Goal: Task Accomplishment & Management: Manage account settings

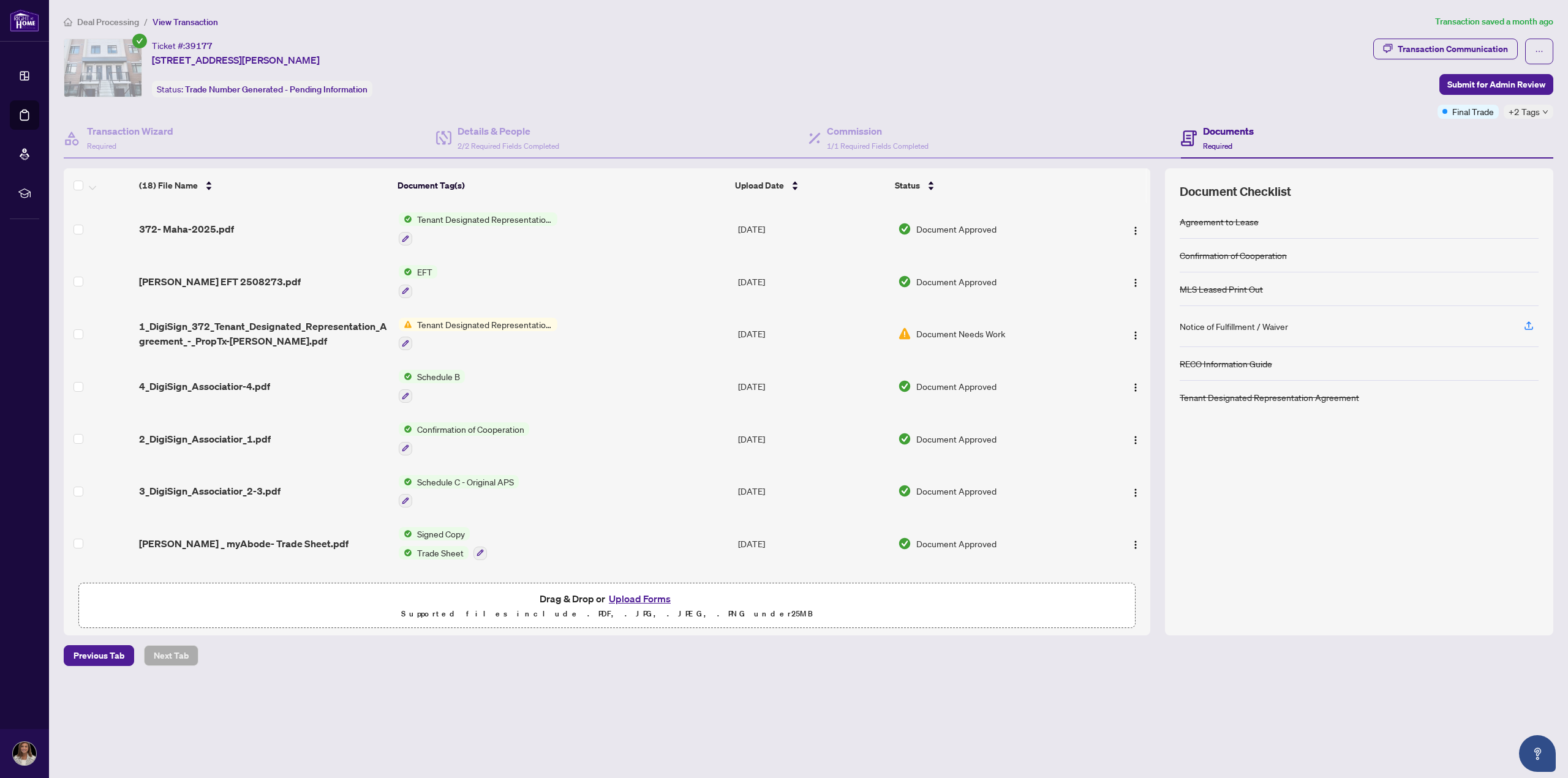
click at [448, 327] on span "Tenant Designated Representation Agreement" at bounding box center [484, 324] width 145 height 14
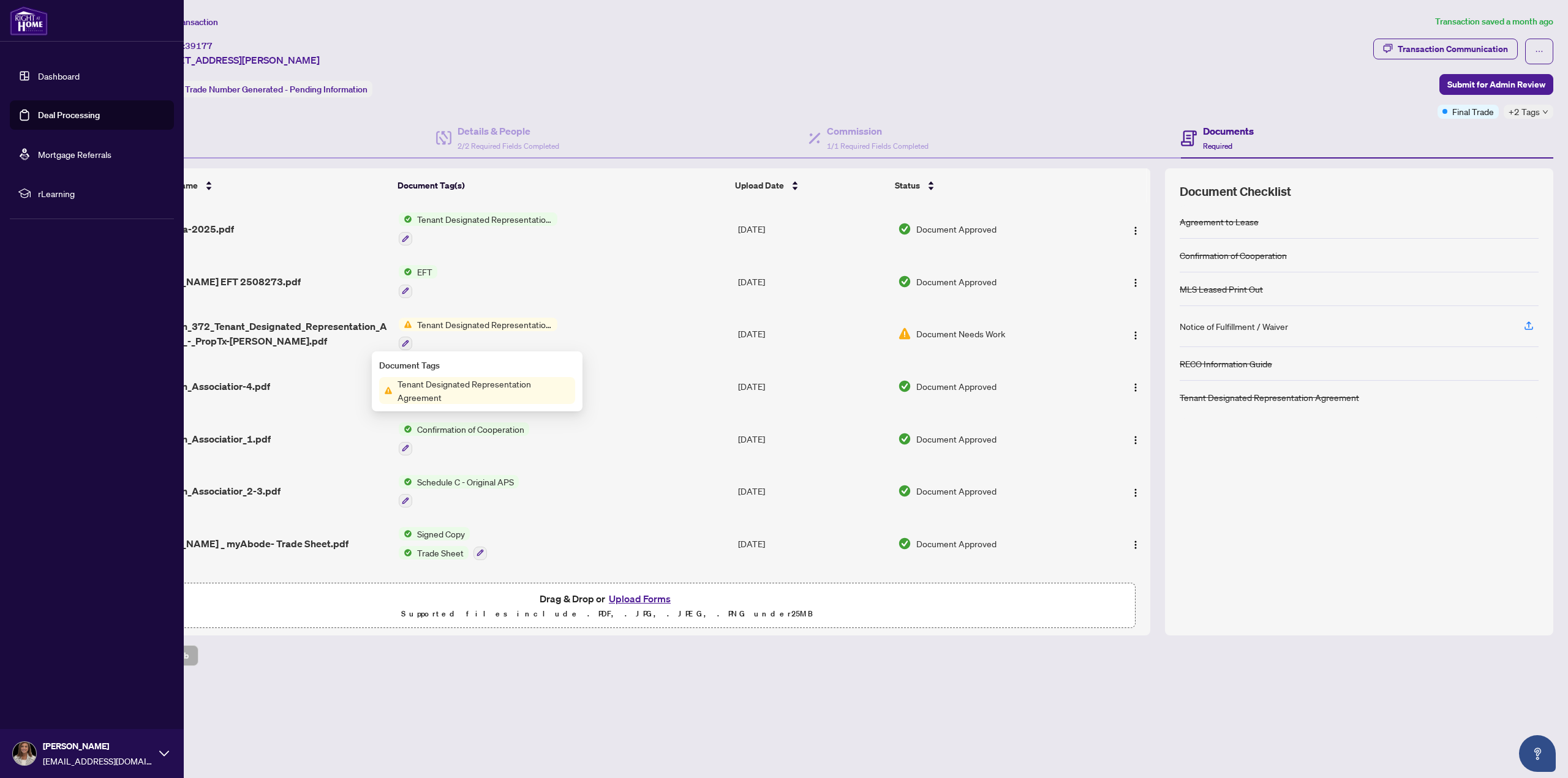
click at [56, 76] on link "Dashboard" at bounding box center [59, 76] width 42 height 11
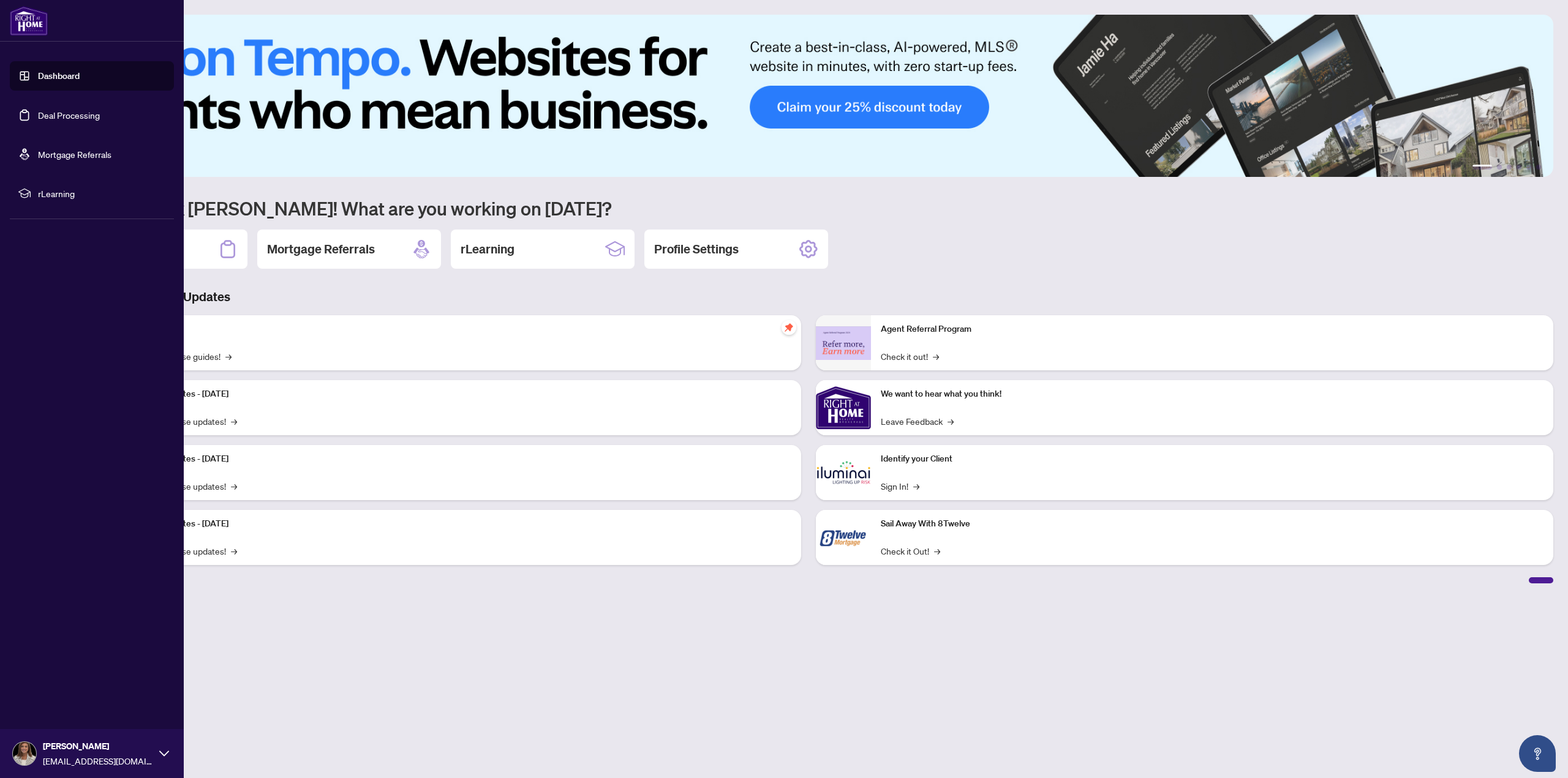
click at [44, 111] on link "Deal Processing" at bounding box center [69, 115] width 62 height 11
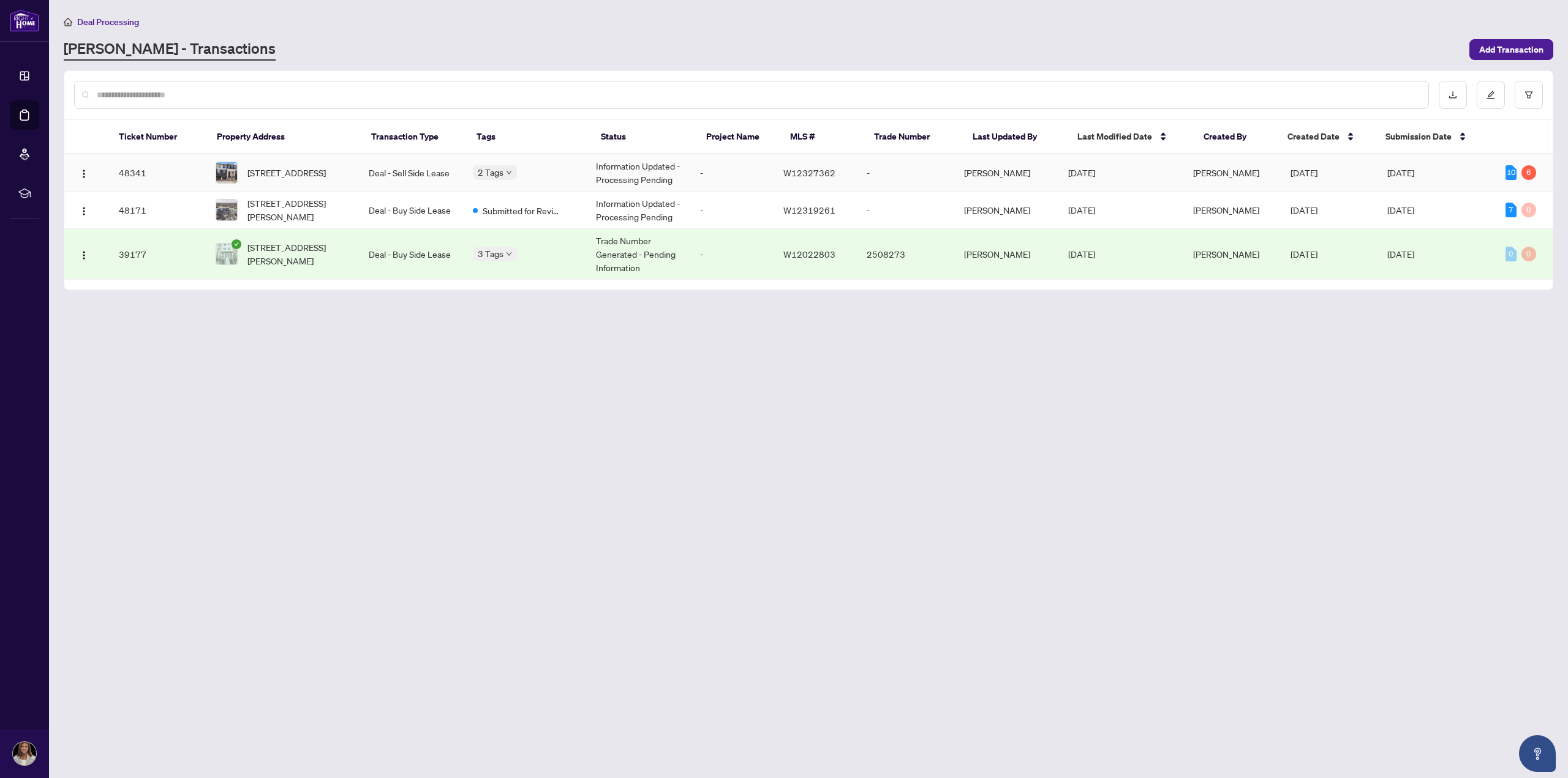
click at [432, 171] on td "Deal - Sell Side Lease" at bounding box center [411, 173] width 104 height 38
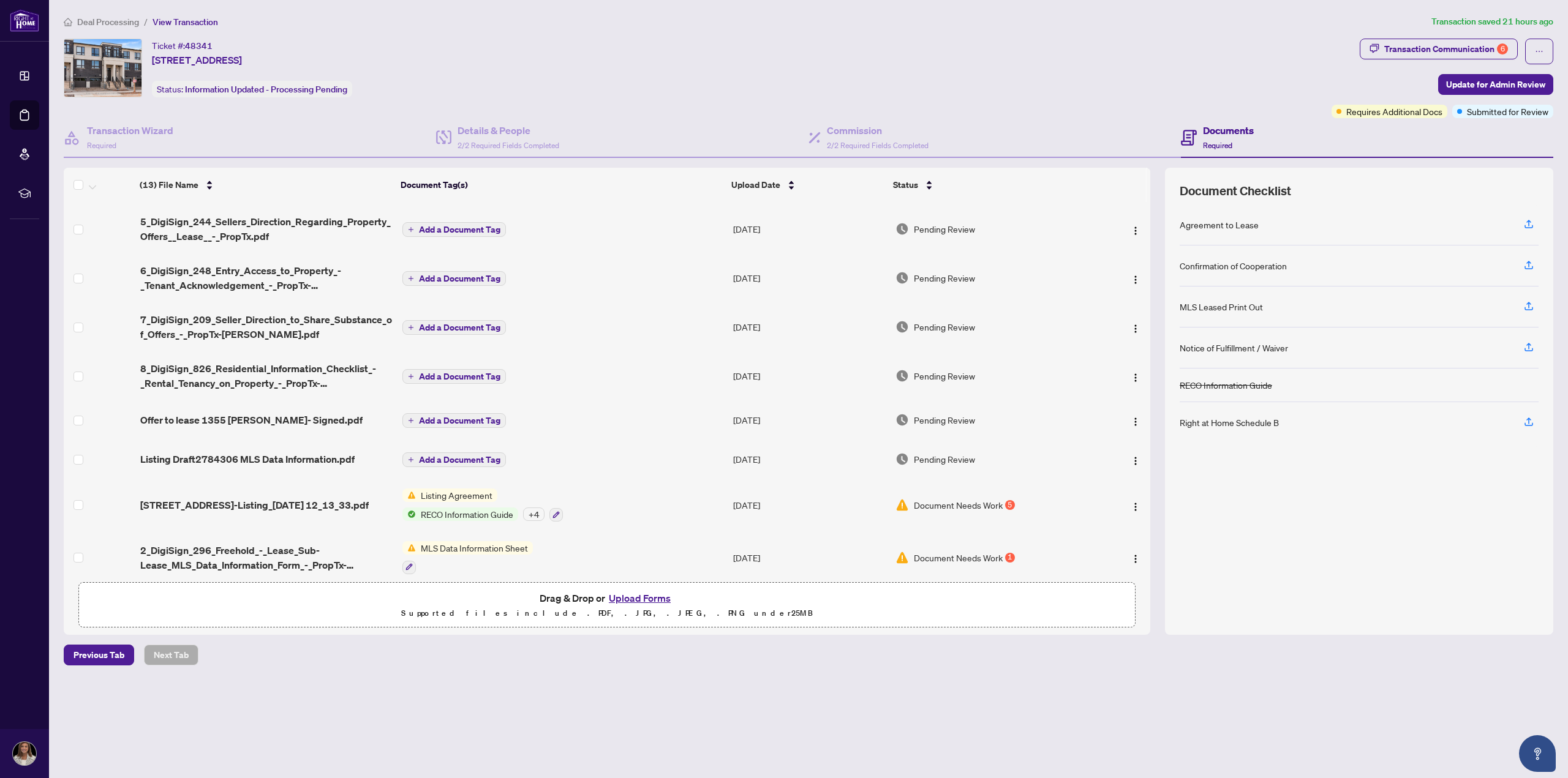
scroll to position [247, 0]
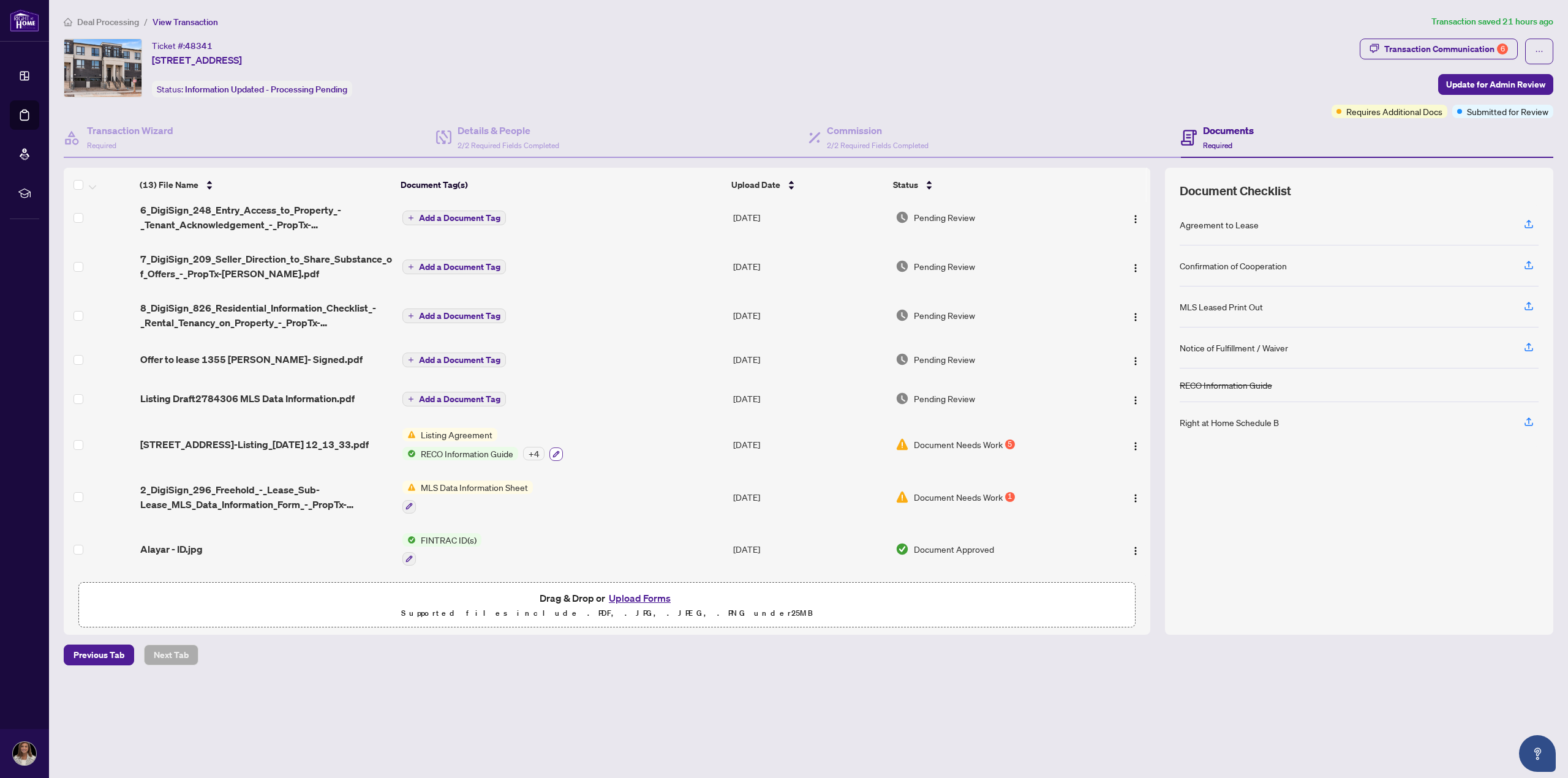
click at [553, 451] on icon "button" at bounding box center [555, 454] width 8 height 8
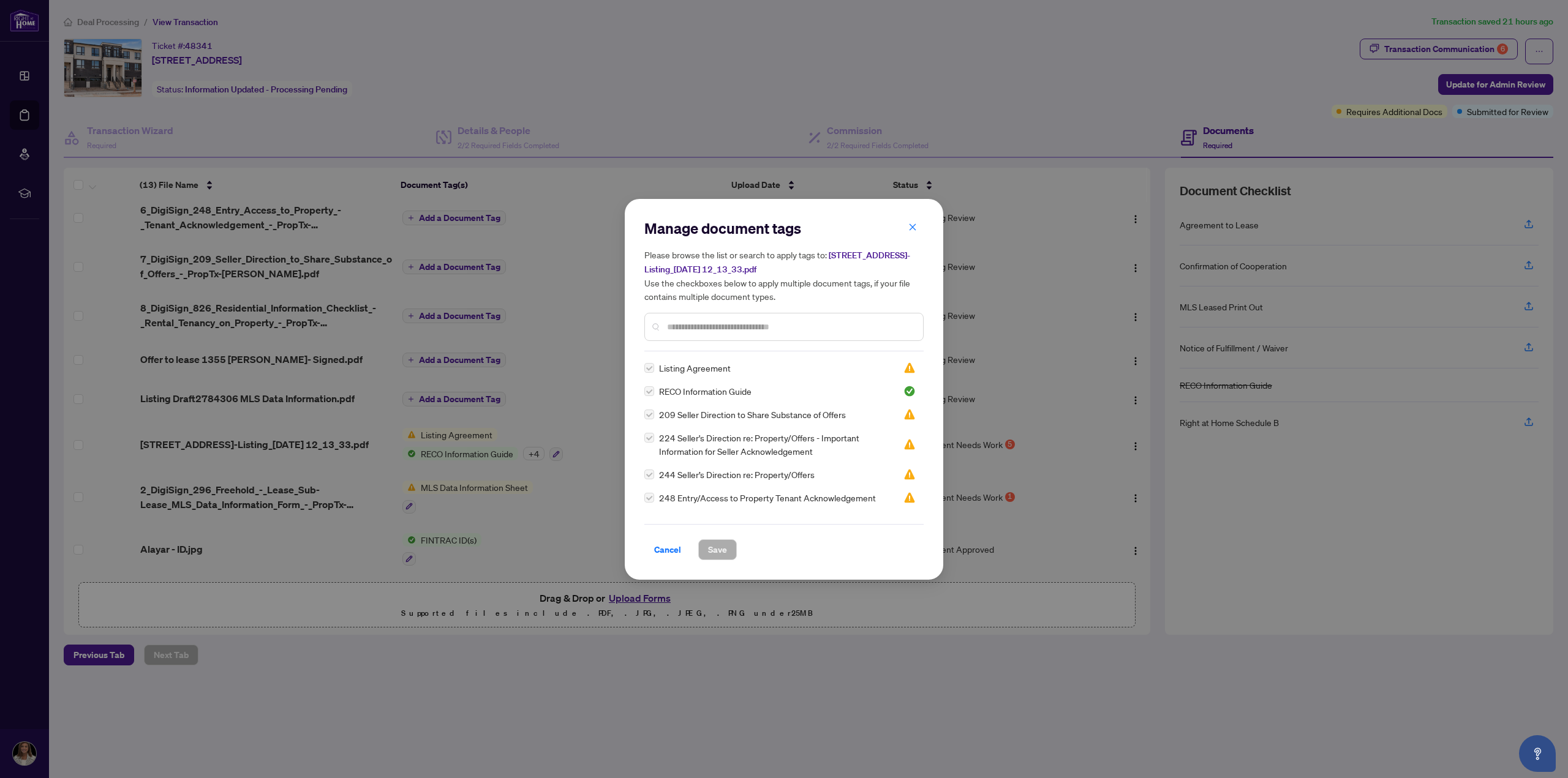
click at [649, 389] on label at bounding box center [649, 391] width 10 height 14
click at [914, 229] on icon "close" at bounding box center [912, 227] width 9 height 9
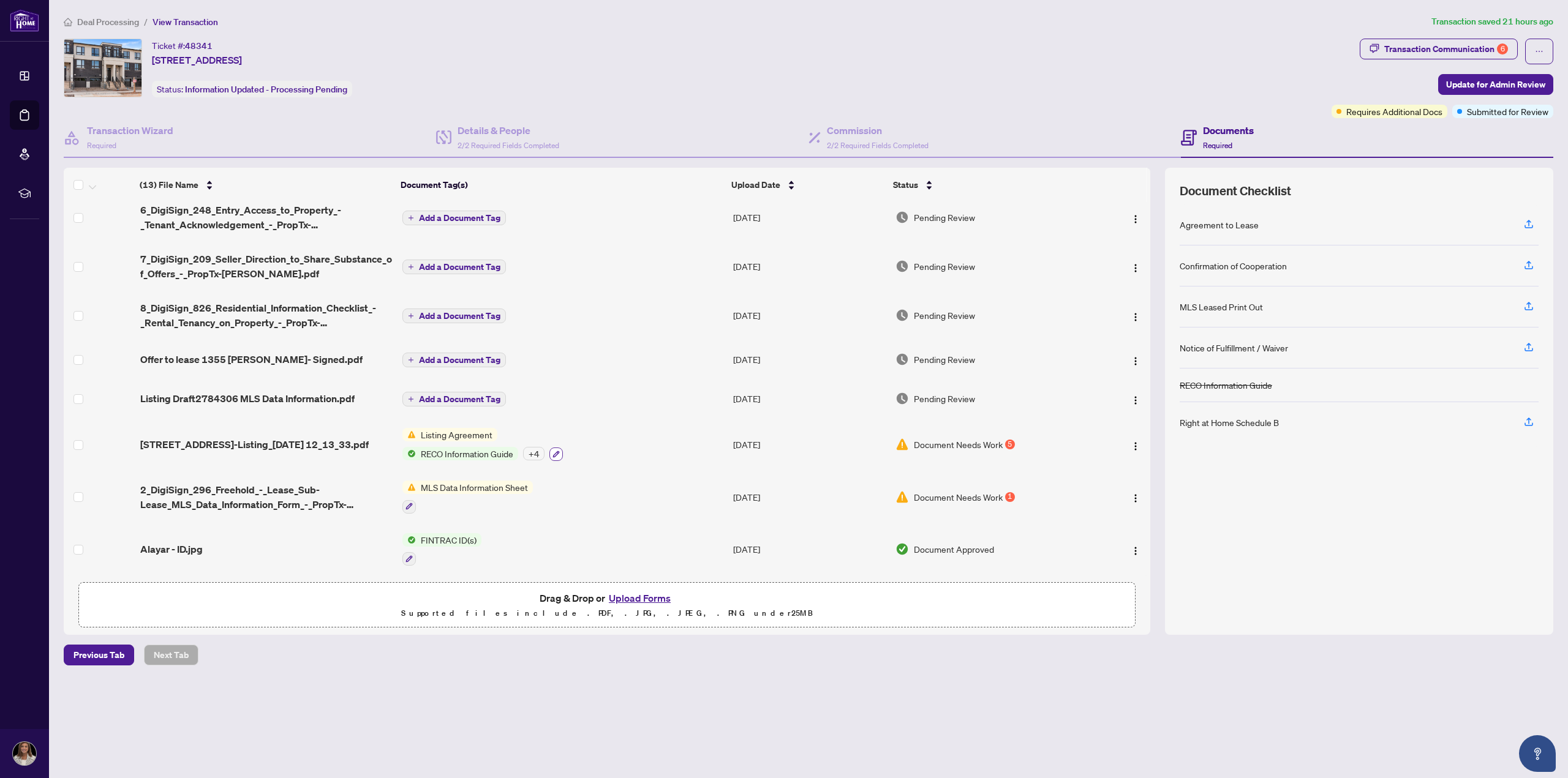
click at [552, 451] on icon "button" at bounding box center [555, 454] width 8 height 8
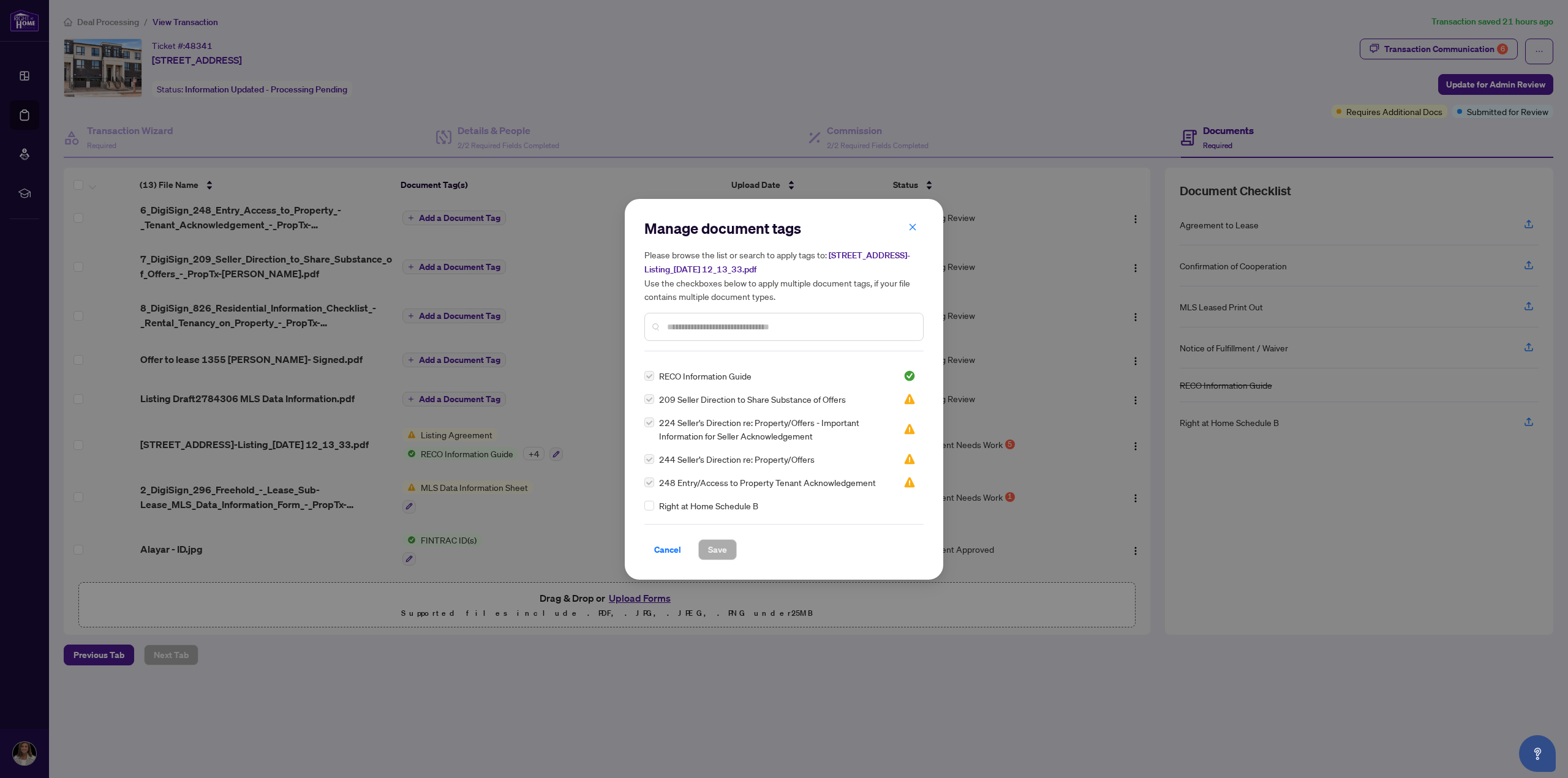
scroll to position [0, 0]
click at [713, 324] on input "text" at bounding box center [790, 327] width 246 height 14
click at [907, 391] on img at bounding box center [909, 391] width 12 height 12
click at [706, 329] on input "**" at bounding box center [786, 327] width 238 height 14
type input "****"
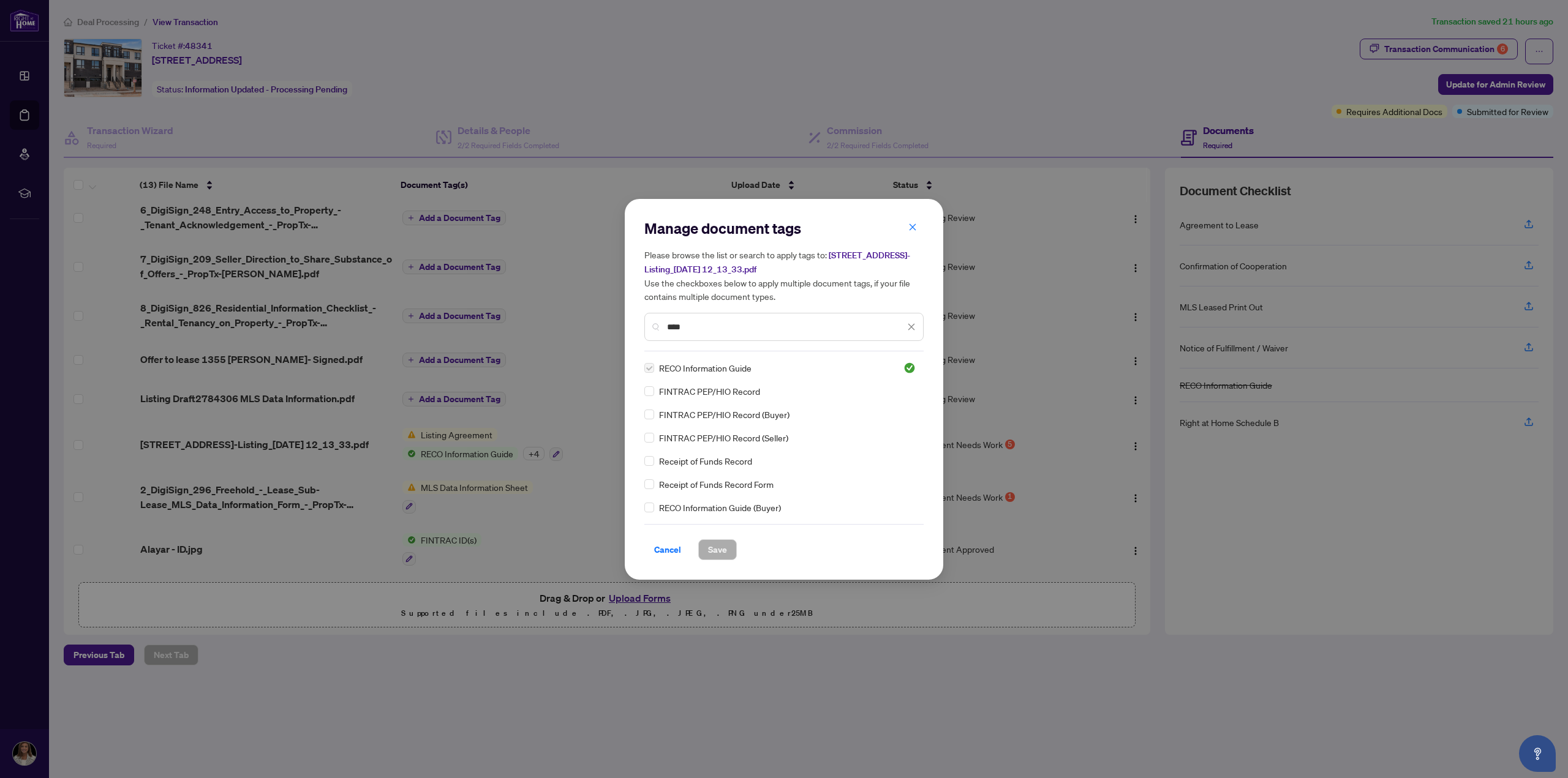
click at [652, 369] on label at bounding box center [649, 368] width 10 height 14
click at [715, 369] on span "RECO Information Guide" at bounding box center [704, 368] width 92 height 14
click at [907, 362] on img at bounding box center [909, 368] width 12 height 12
drag, startPoint x: 905, startPoint y: 366, endPoint x: 936, endPoint y: 411, distance: 54.6
click at [905, 365] on img at bounding box center [909, 368] width 12 height 12
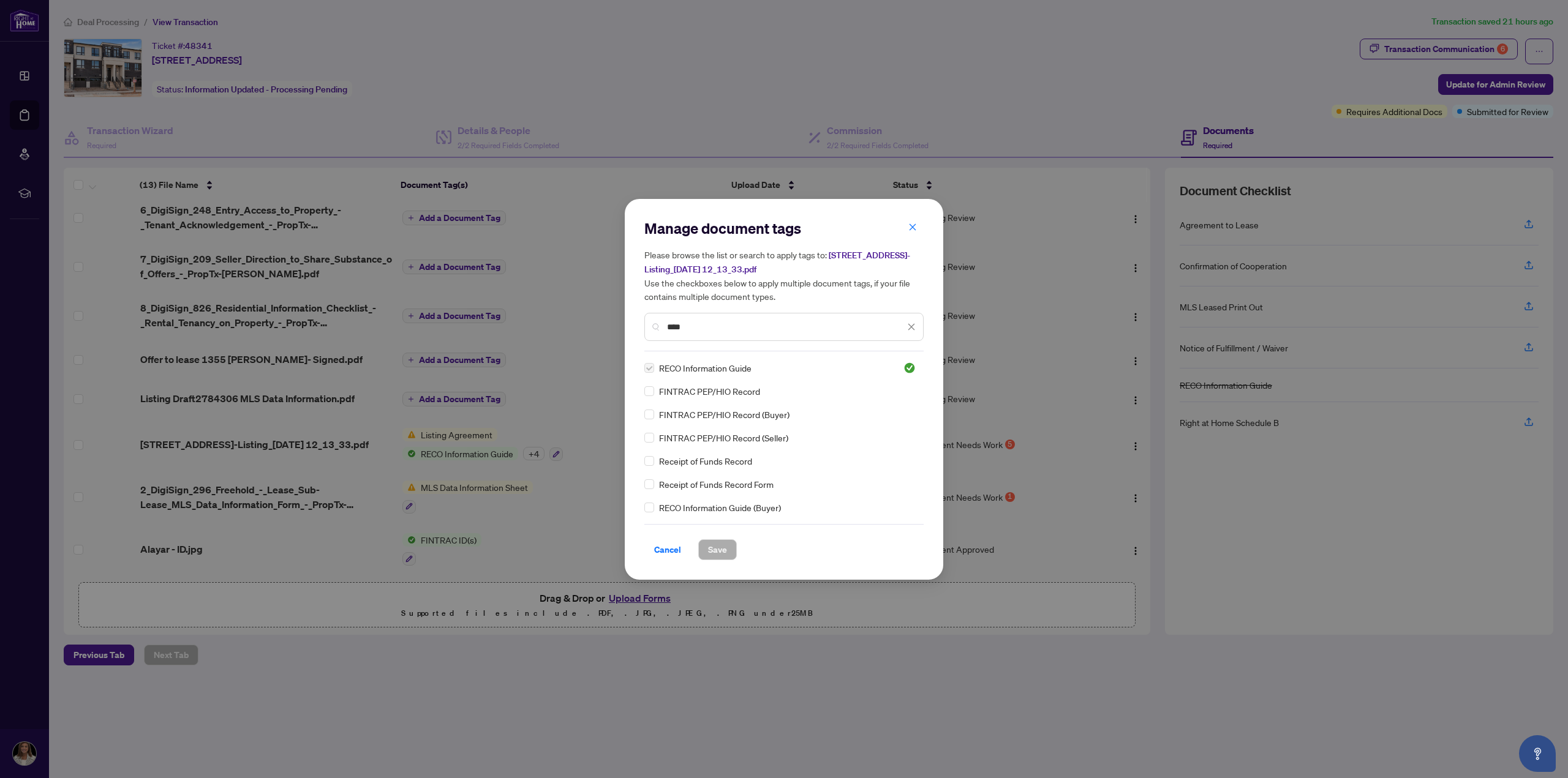
click at [652, 366] on label at bounding box center [649, 368] width 10 height 14
click at [669, 541] on span "Cancel" at bounding box center [667, 550] width 27 height 20
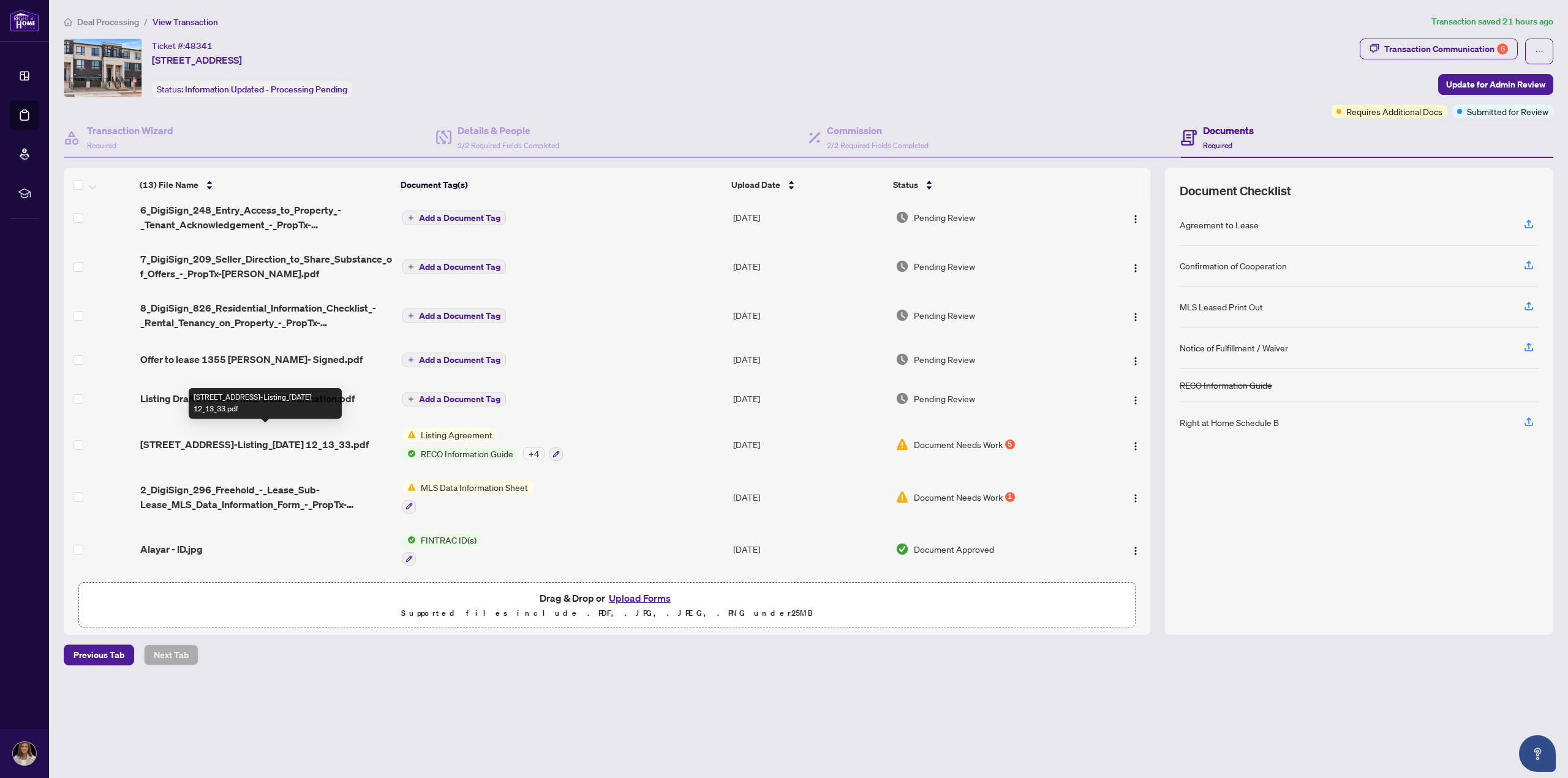
click at [152, 437] on span "[STREET_ADDRESS]-Listing_[DATE] 12_13_33.pdf" at bounding box center [254, 445] width 228 height 15
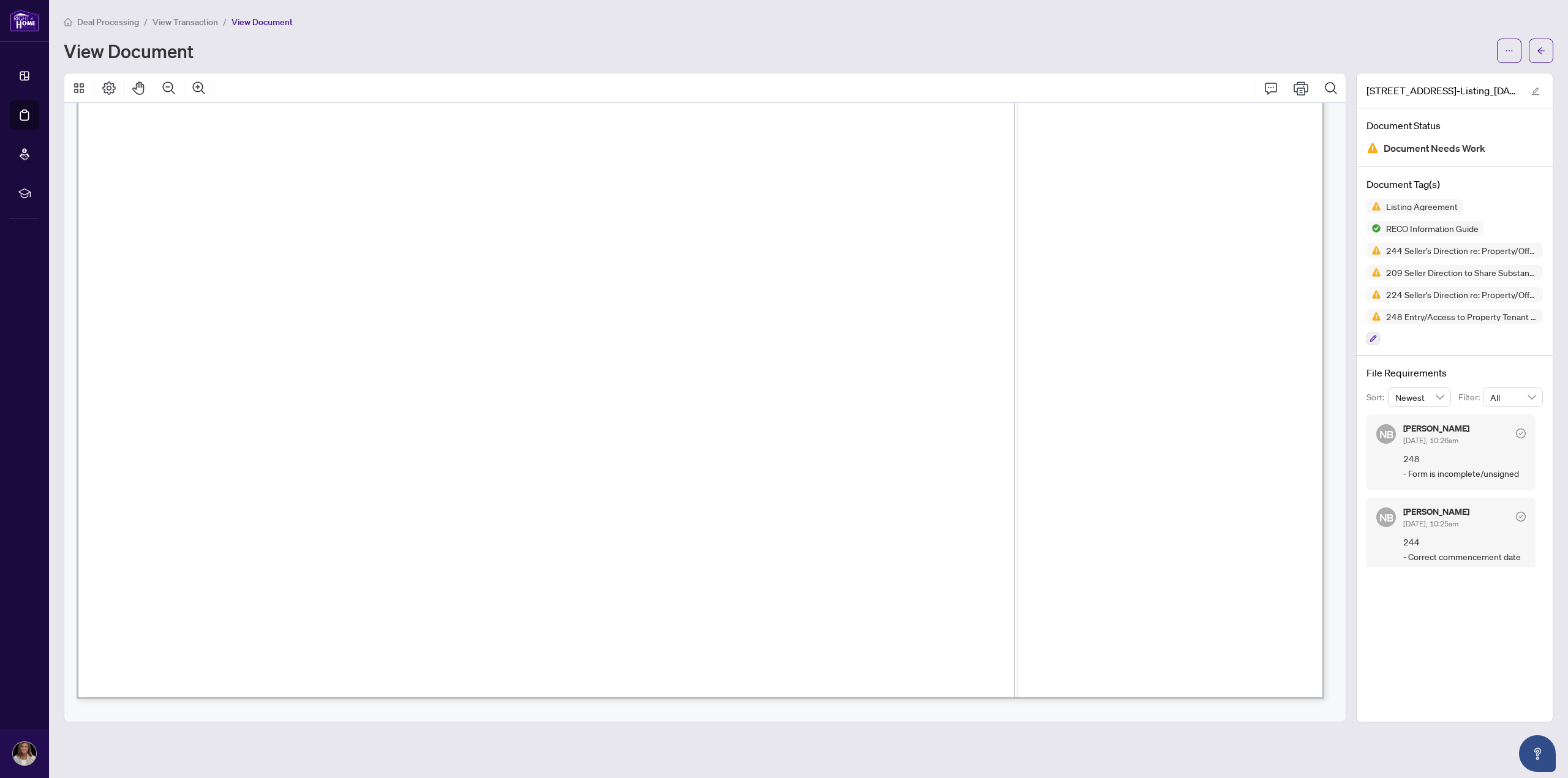
scroll to position [7729, 0]
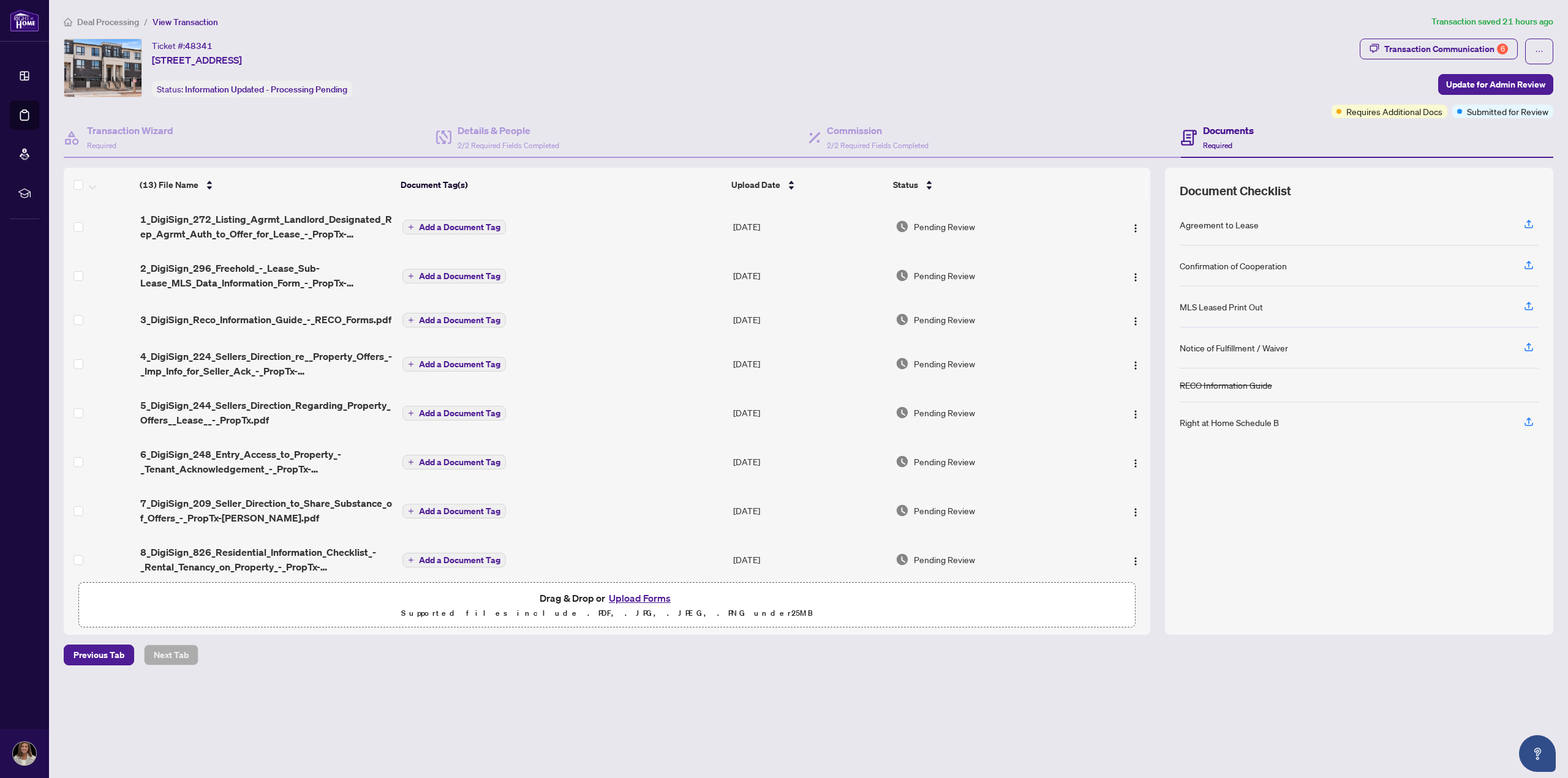
click at [655, 594] on button "Upload Forms" at bounding box center [639, 598] width 69 height 16
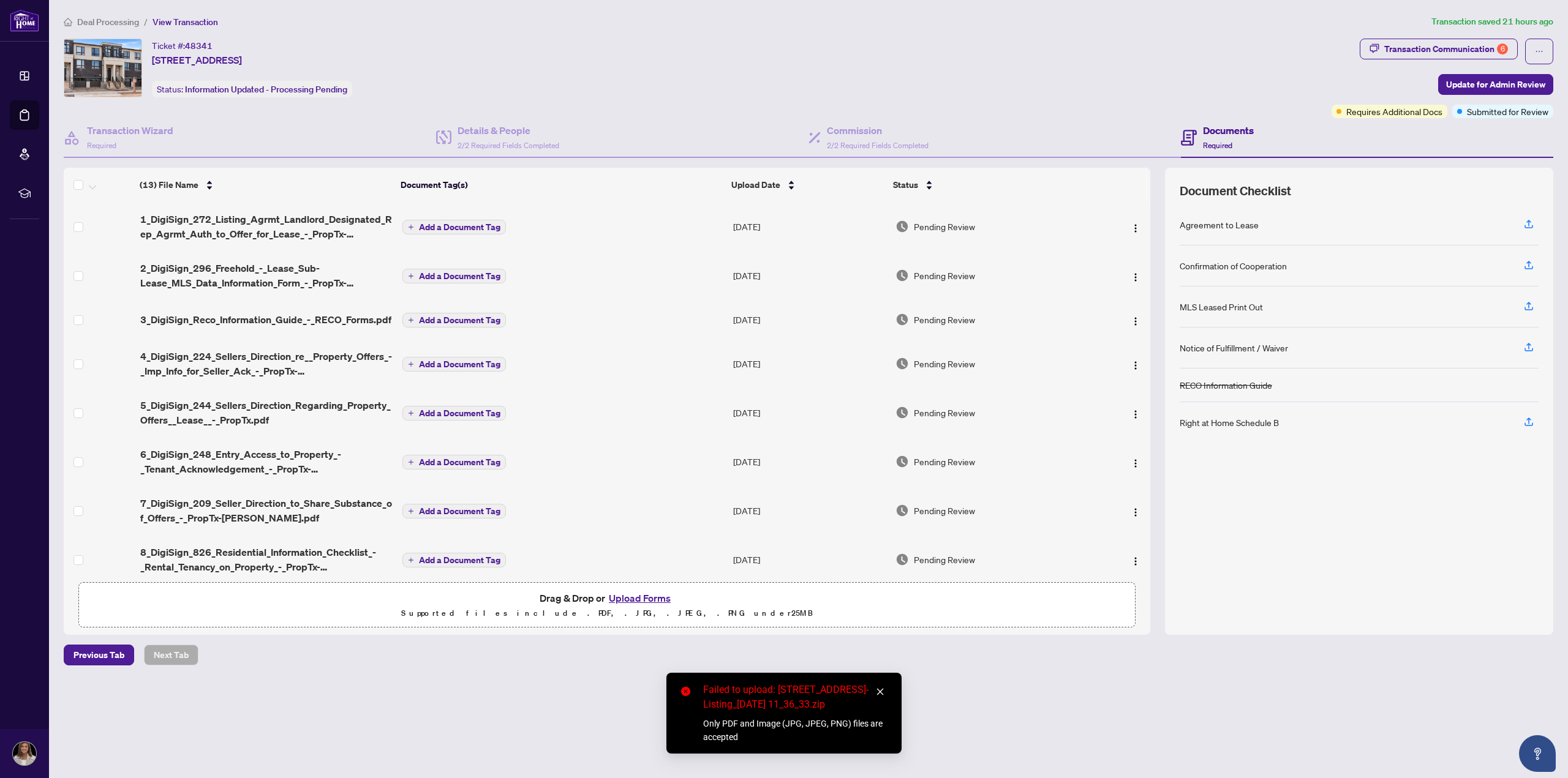
click at [881, 693] on icon "close" at bounding box center [880, 692] width 9 height 9
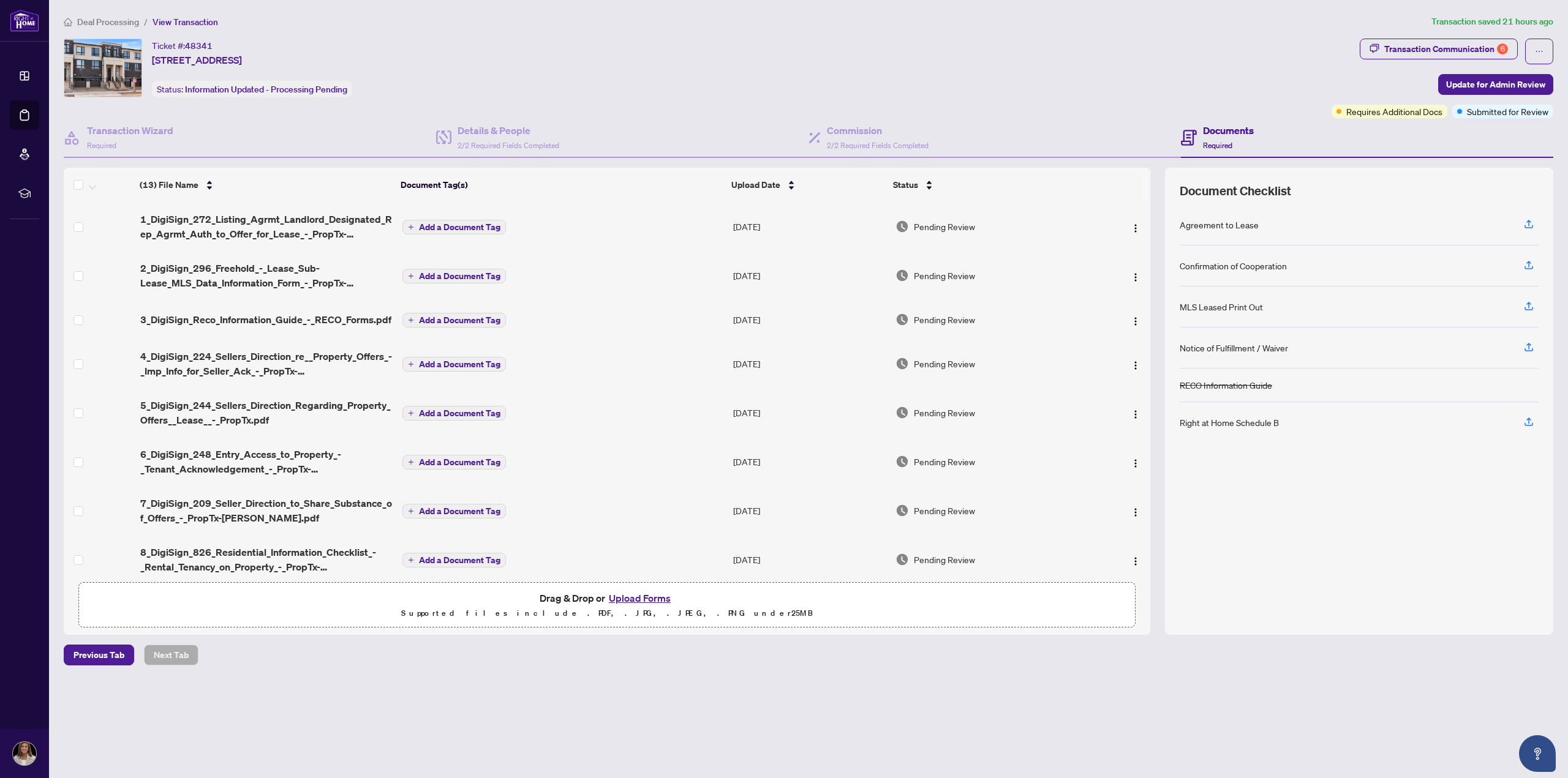
click at [637, 594] on button "Upload Forms" at bounding box center [639, 598] width 69 height 16
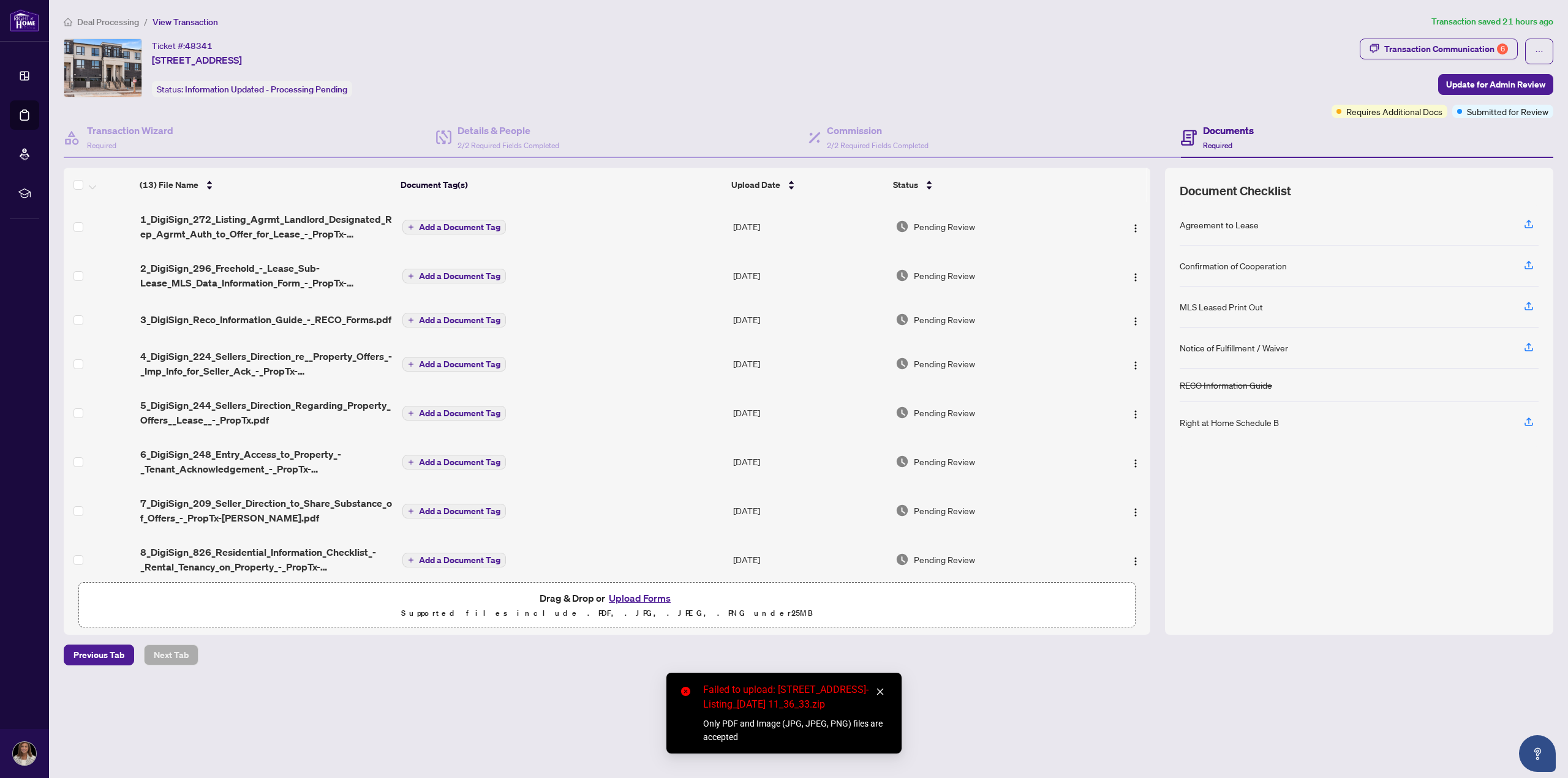
click at [883, 688] on icon "close" at bounding box center [880, 692] width 9 height 9
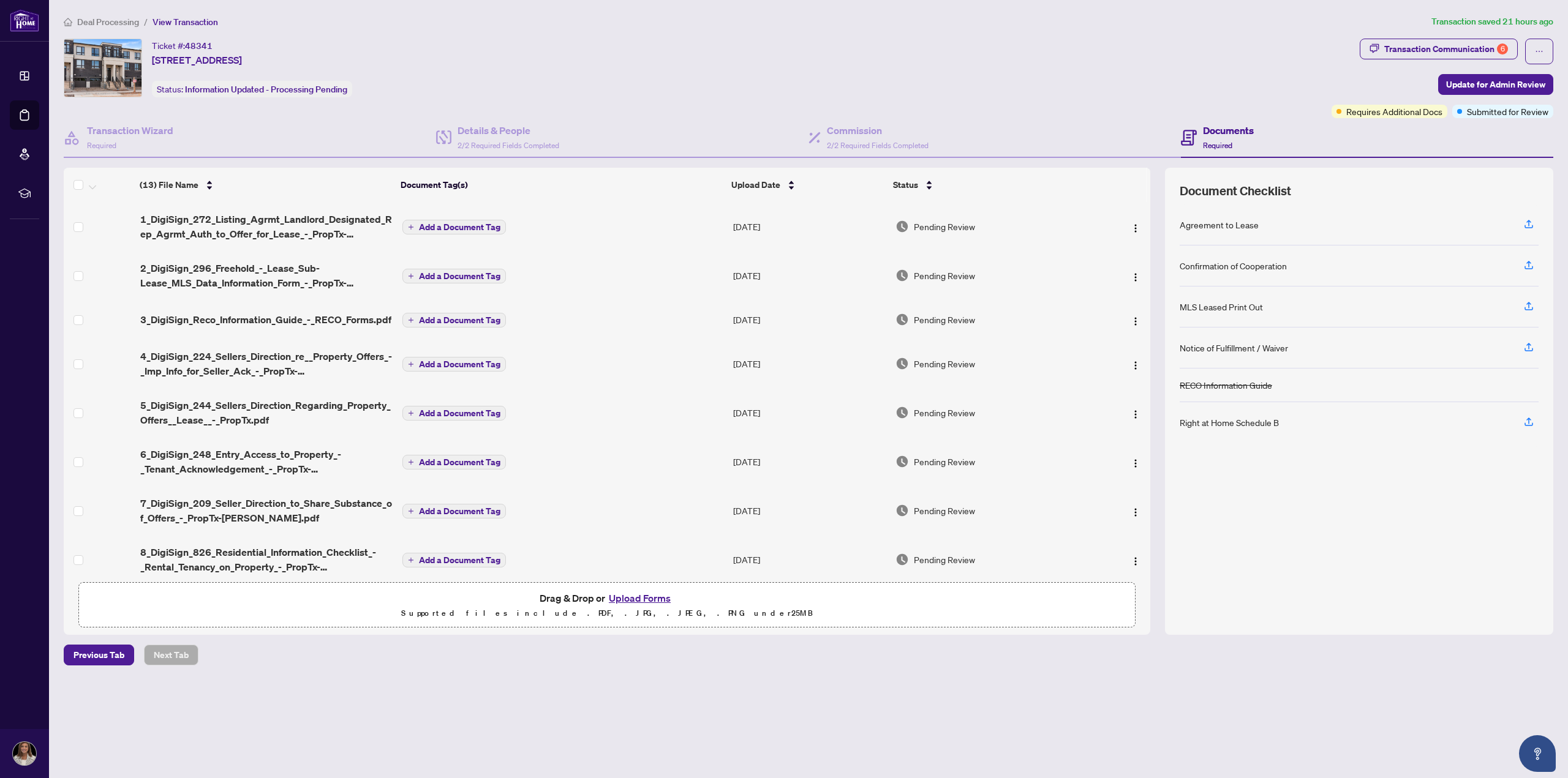
click at [633, 595] on button "Upload Forms" at bounding box center [639, 598] width 69 height 16
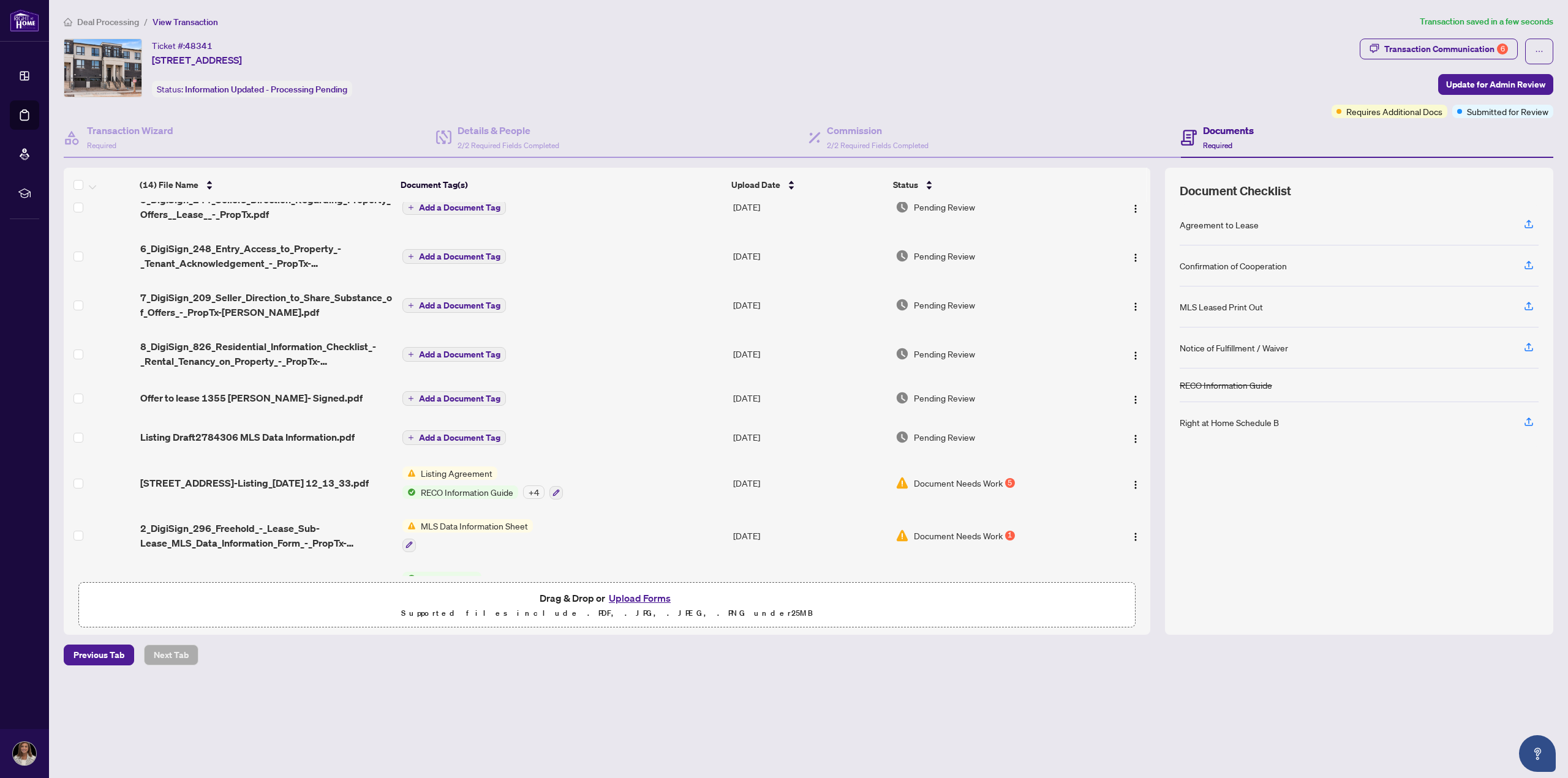
scroll to position [286, 0]
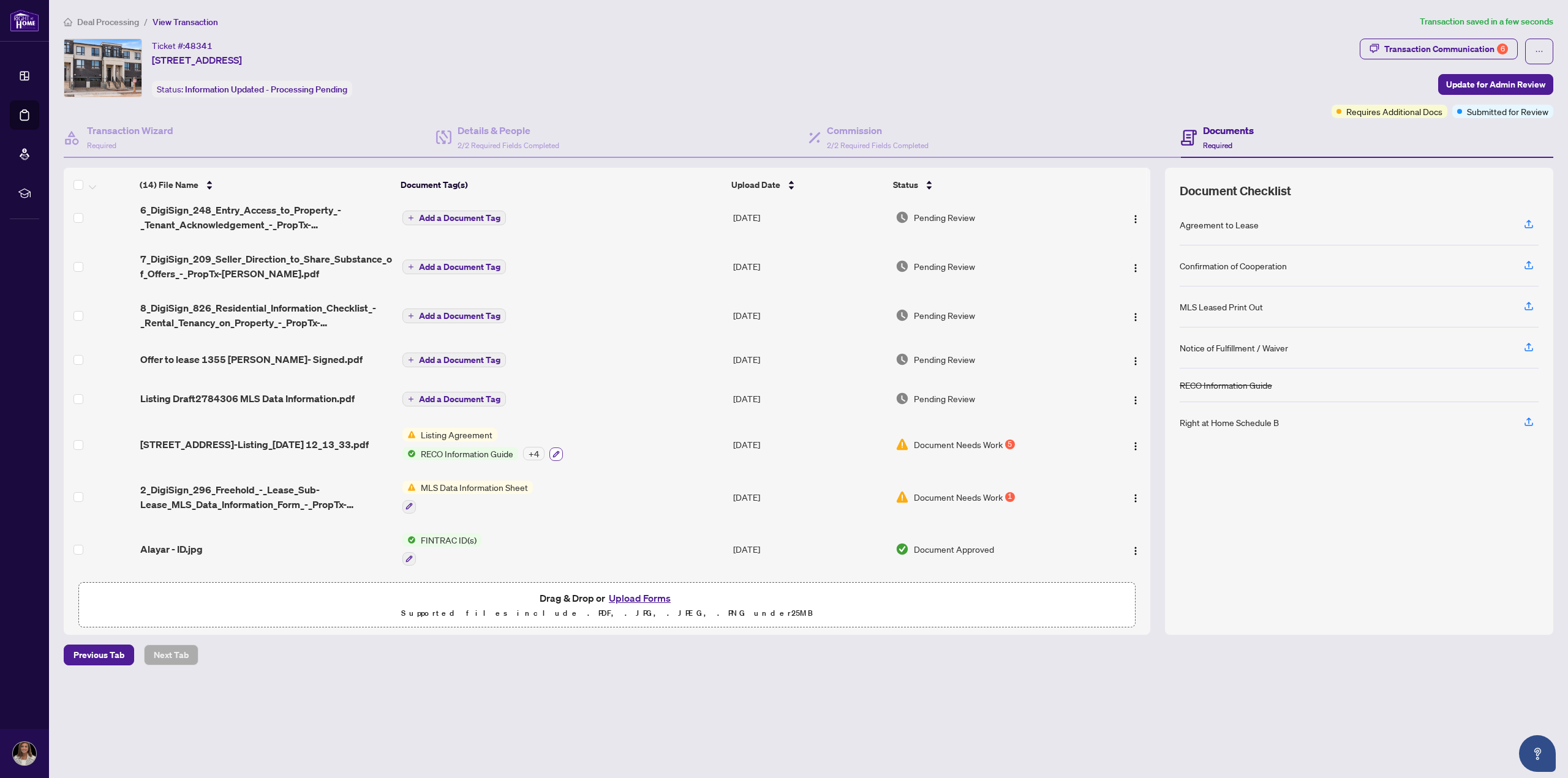
click at [560, 447] on button "button" at bounding box center [556, 454] width 14 height 14
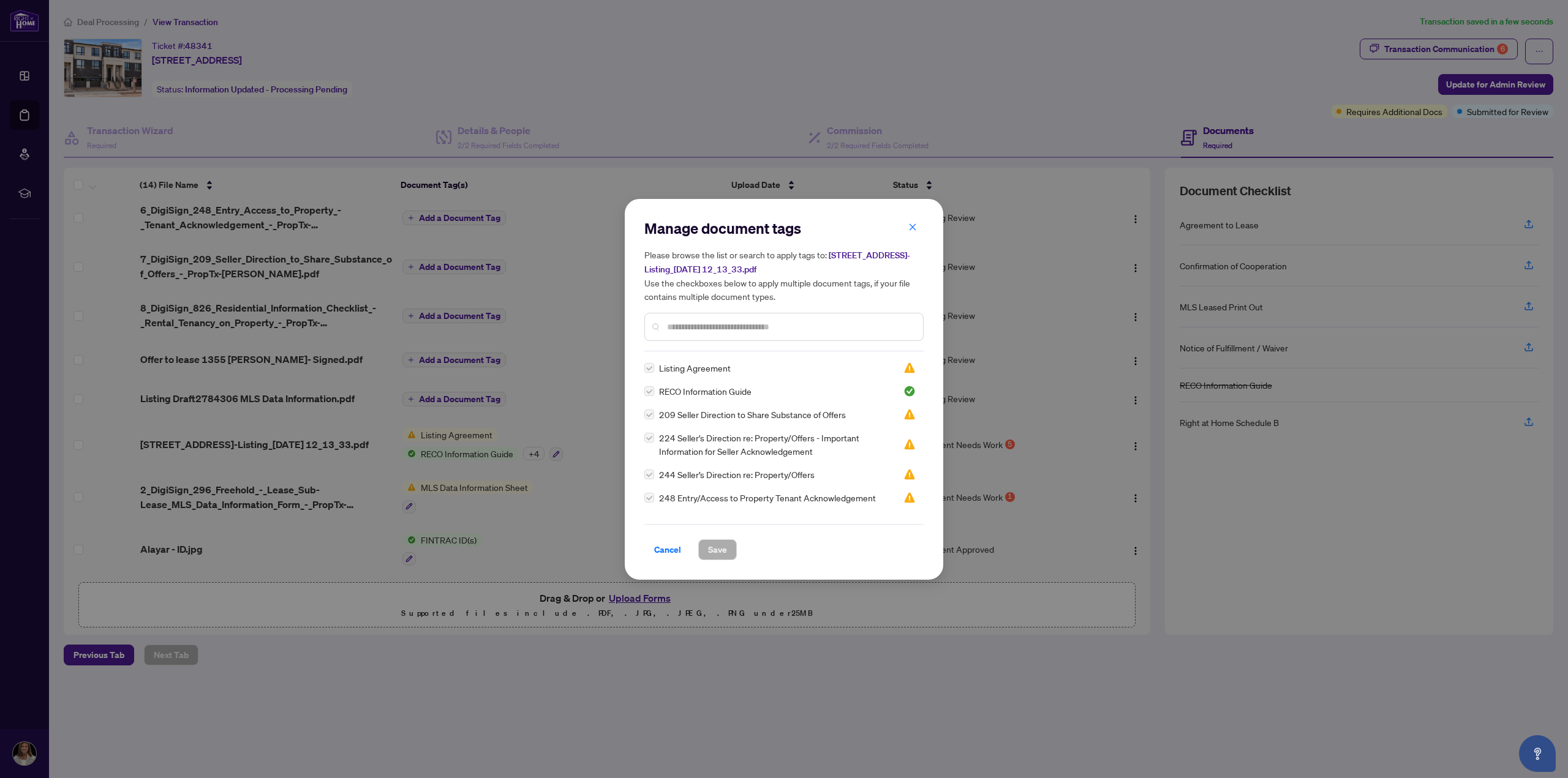
click at [676, 328] on input "text" at bounding box center [790, 327] width 246 height 14
click at [700, 390] on span "RECO Information Guide" at bounding box center [704, 391] width 92 height 14
click at [666, 339] on div at bounding box center [784, 327] width 279 height 28
click at [693, 329] on input "text" at bounding box center [790, 327] width 246 height 14
click at [650, 367] on label at bounding box center [649, 368] width 10 height 14
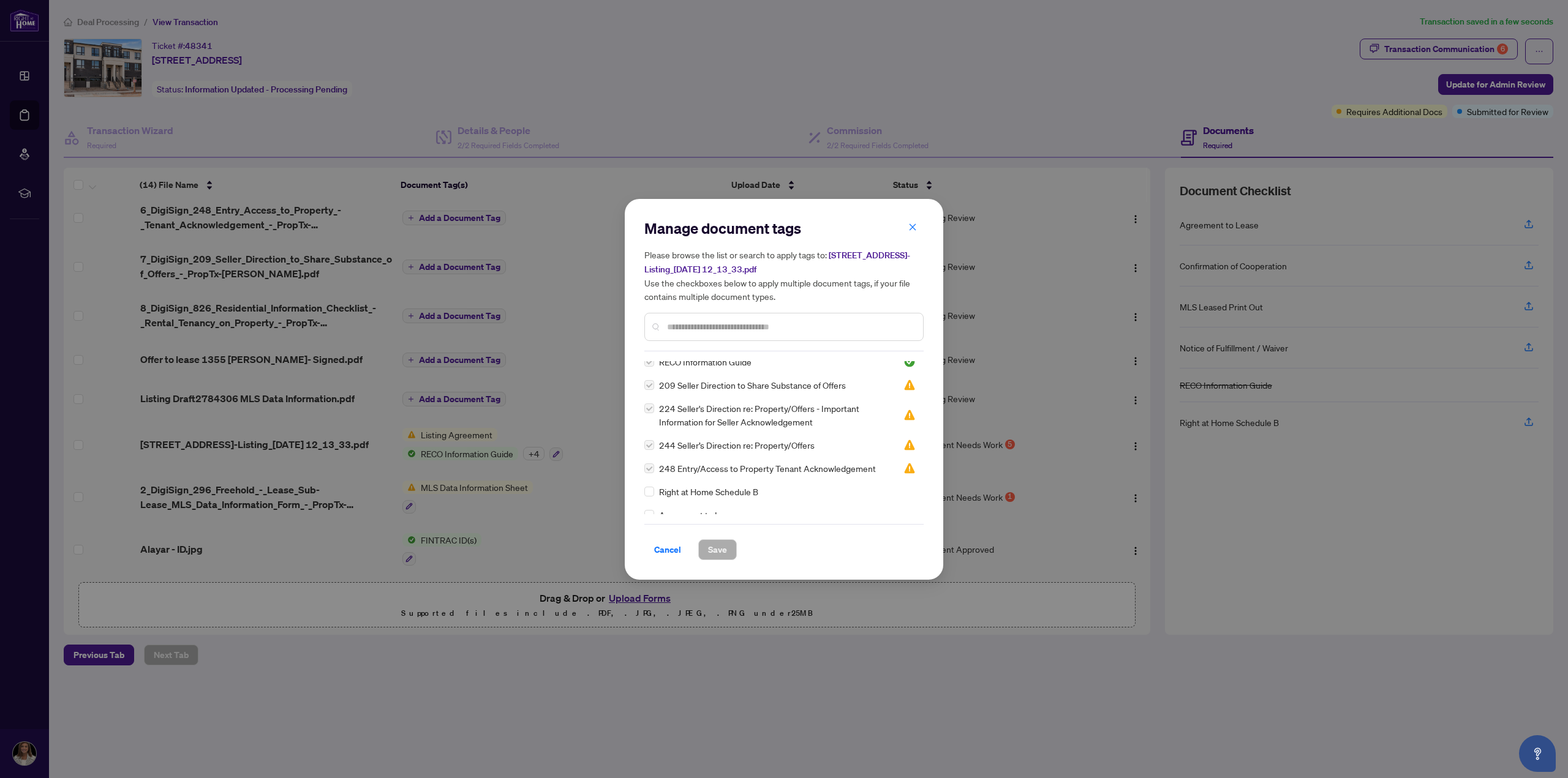
scroll to position [0, 0]
click at [663, 551] on span "Cancel" at bounding box center [667, 550] width 27 height 20
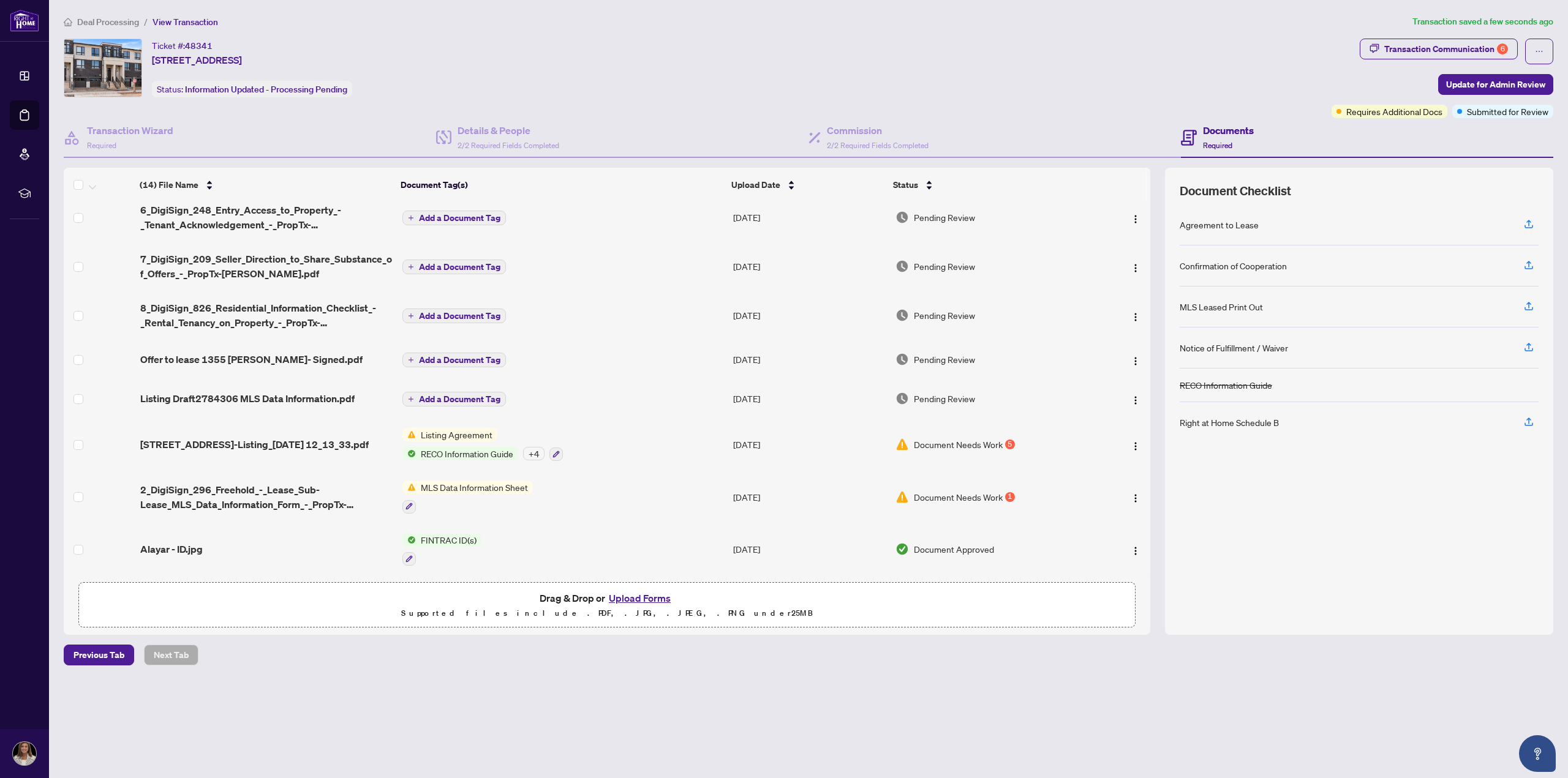
click at [955, 492] on span "Document Needs Work" at bounding box center [958, 497] width 89 height 14
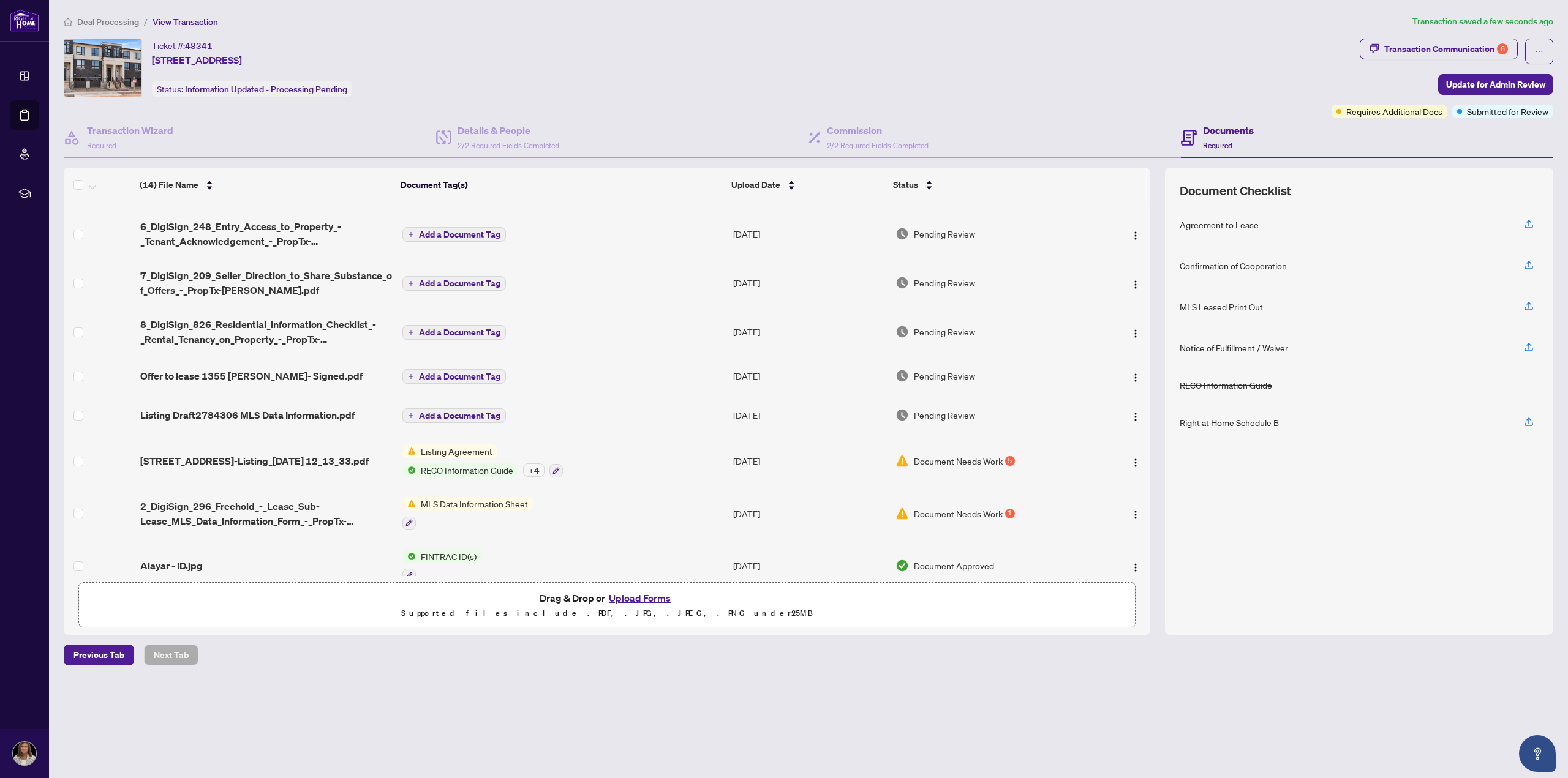
scroll to position [286, 0]
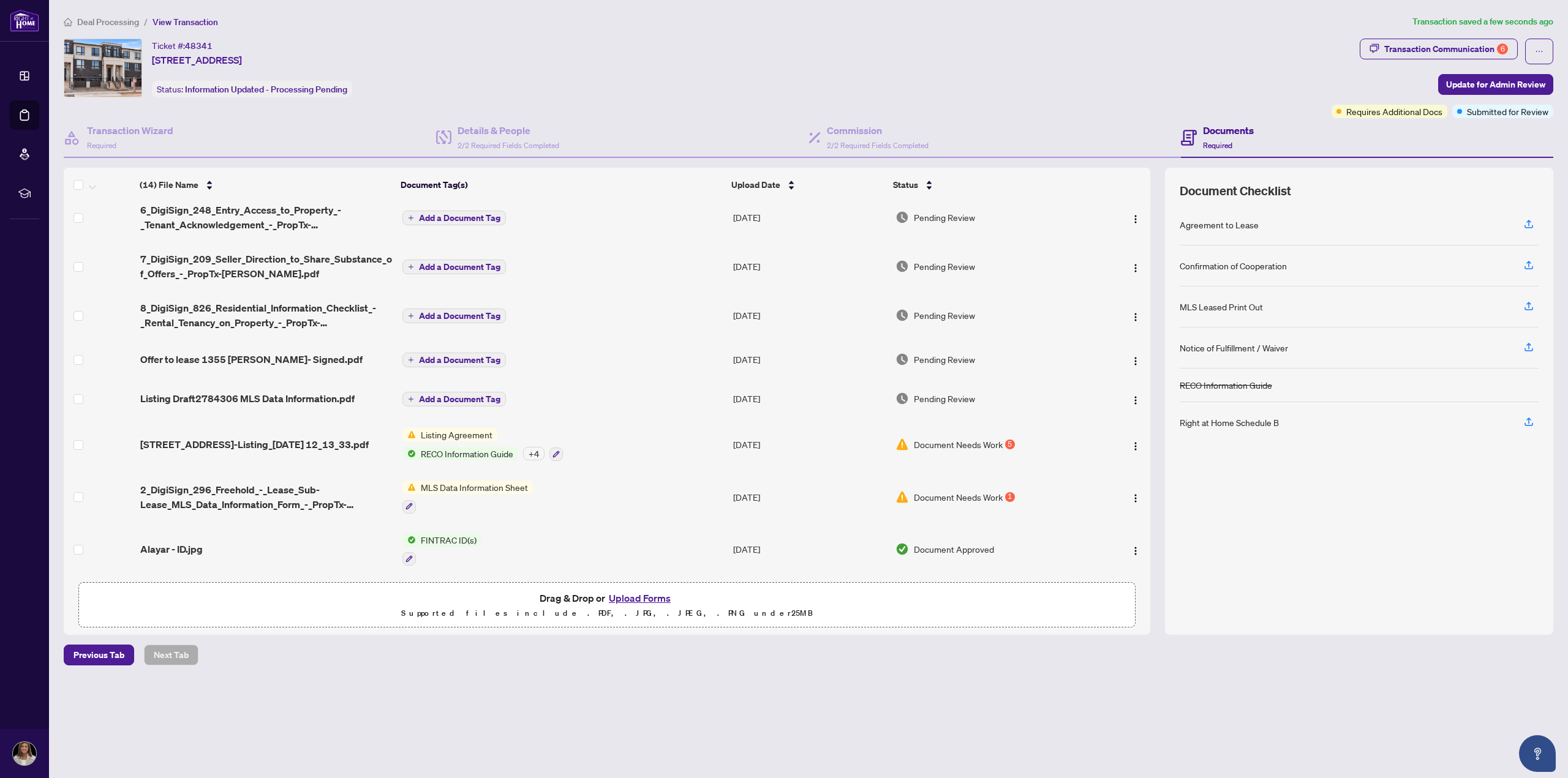
click at [429, 429] on span "Listing Agreement" at bounding box center [456, 435] width 81 height 14
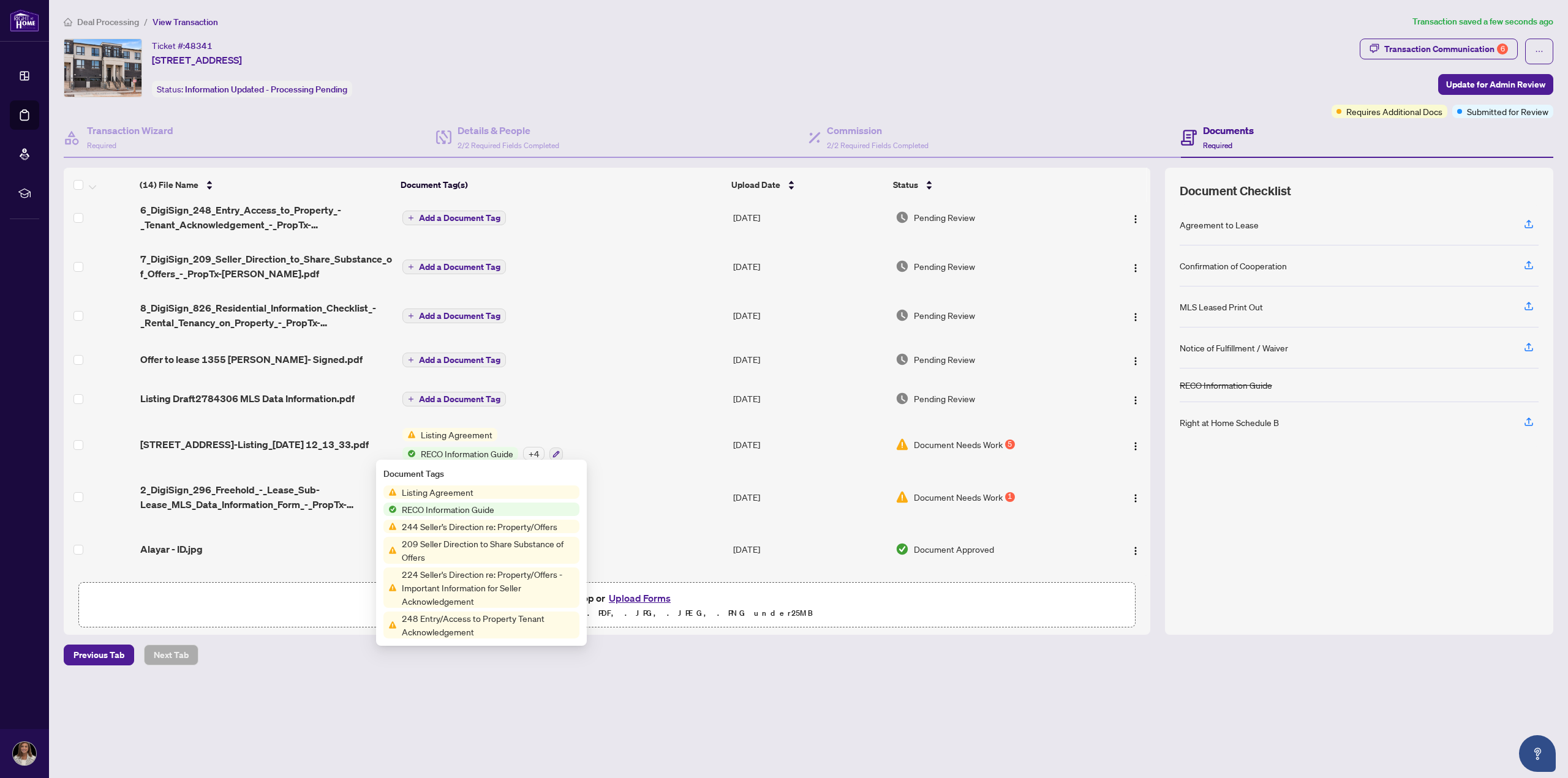
click at [461, 514] on span "RECO Information Guide" at bounding box center [448, 510] width 102 height 14
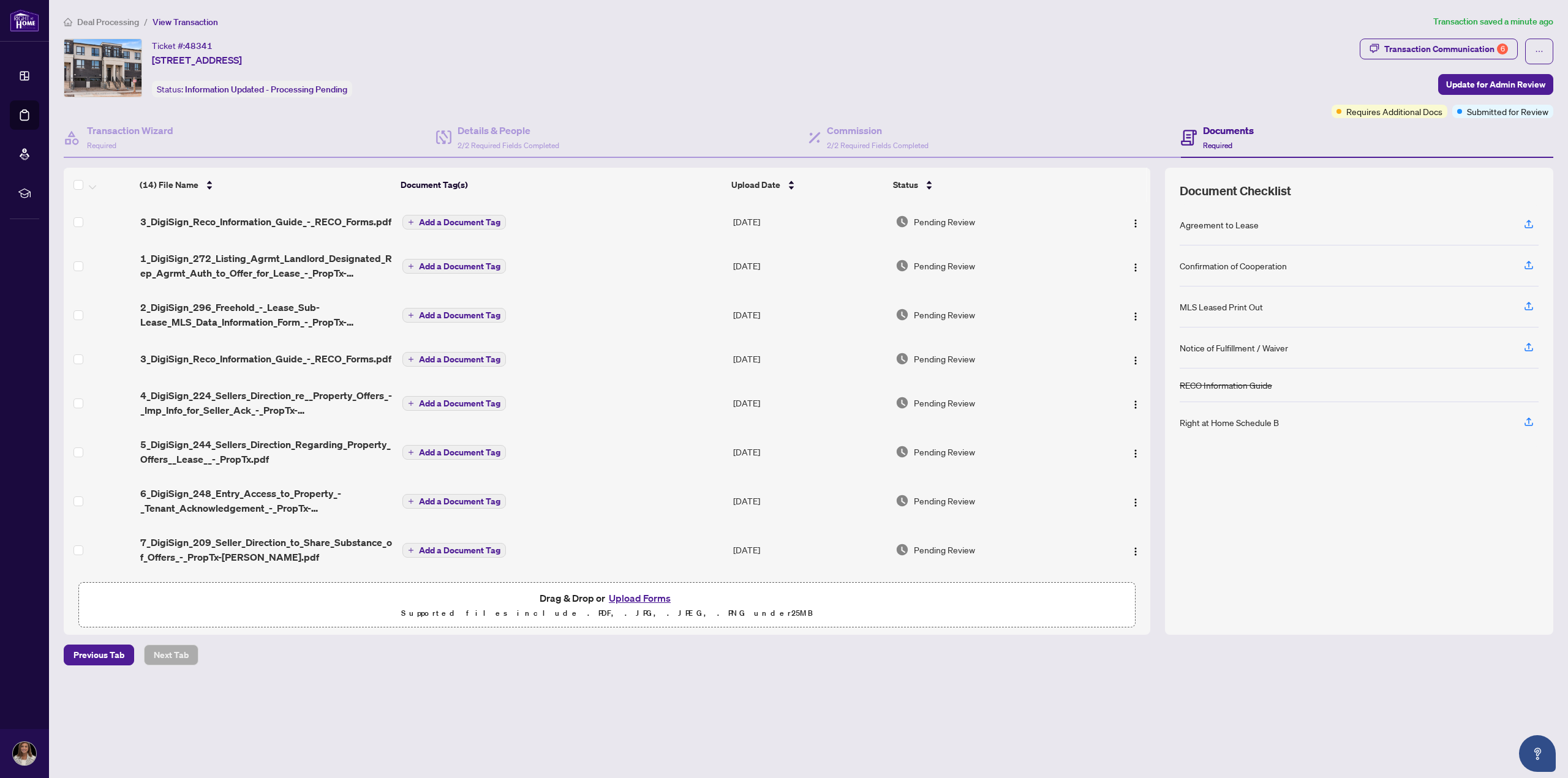
click at [461, 216] on button "Add a Document Tag" at bounding box center [454, 223] width 103 height 15
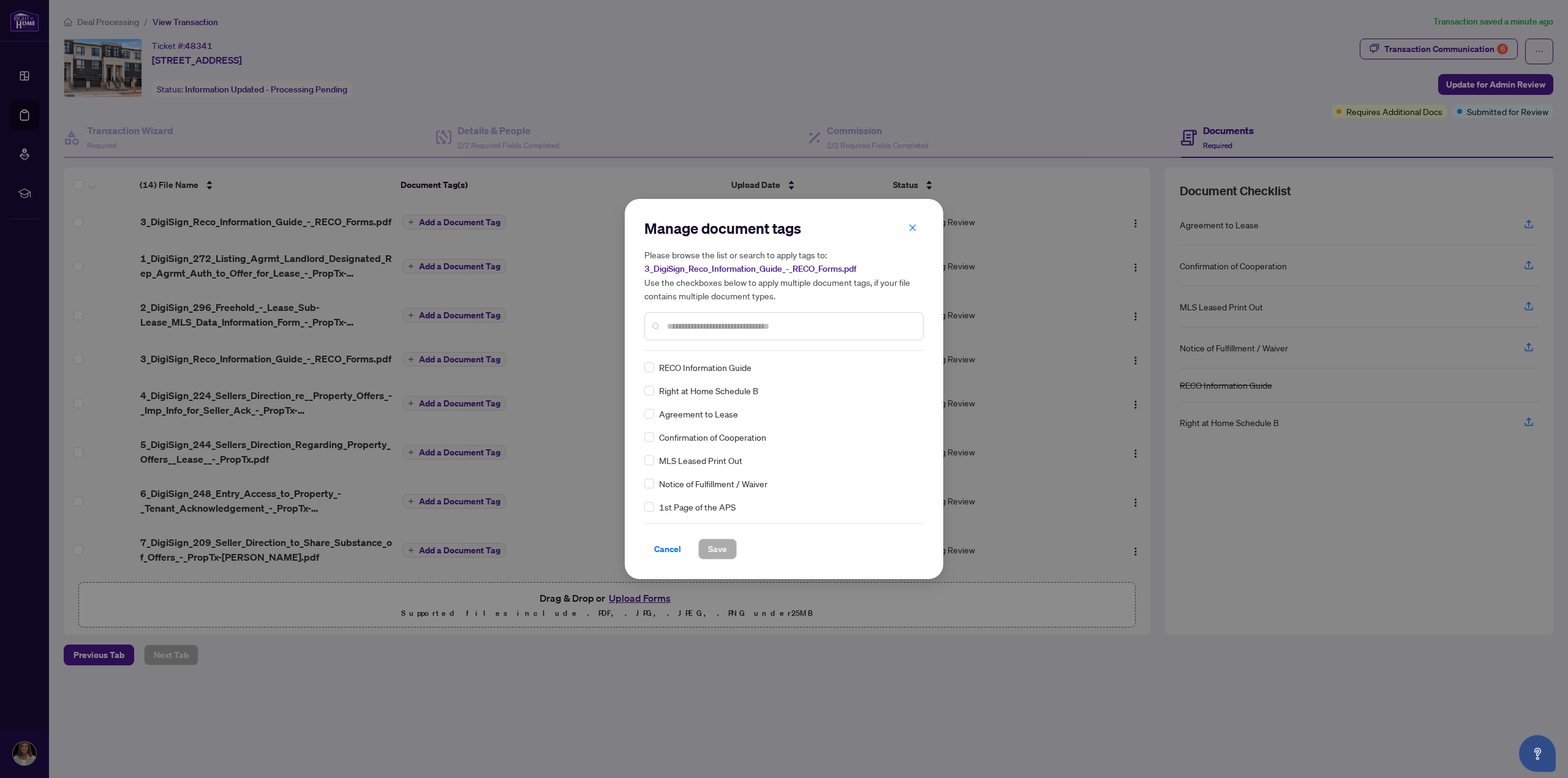
click at [650, 372] on label at bounding box center [649, 367] width 10 height 14
click at [705, 553] on button "Save" at bounding box center [717, 549] width 38 height 20
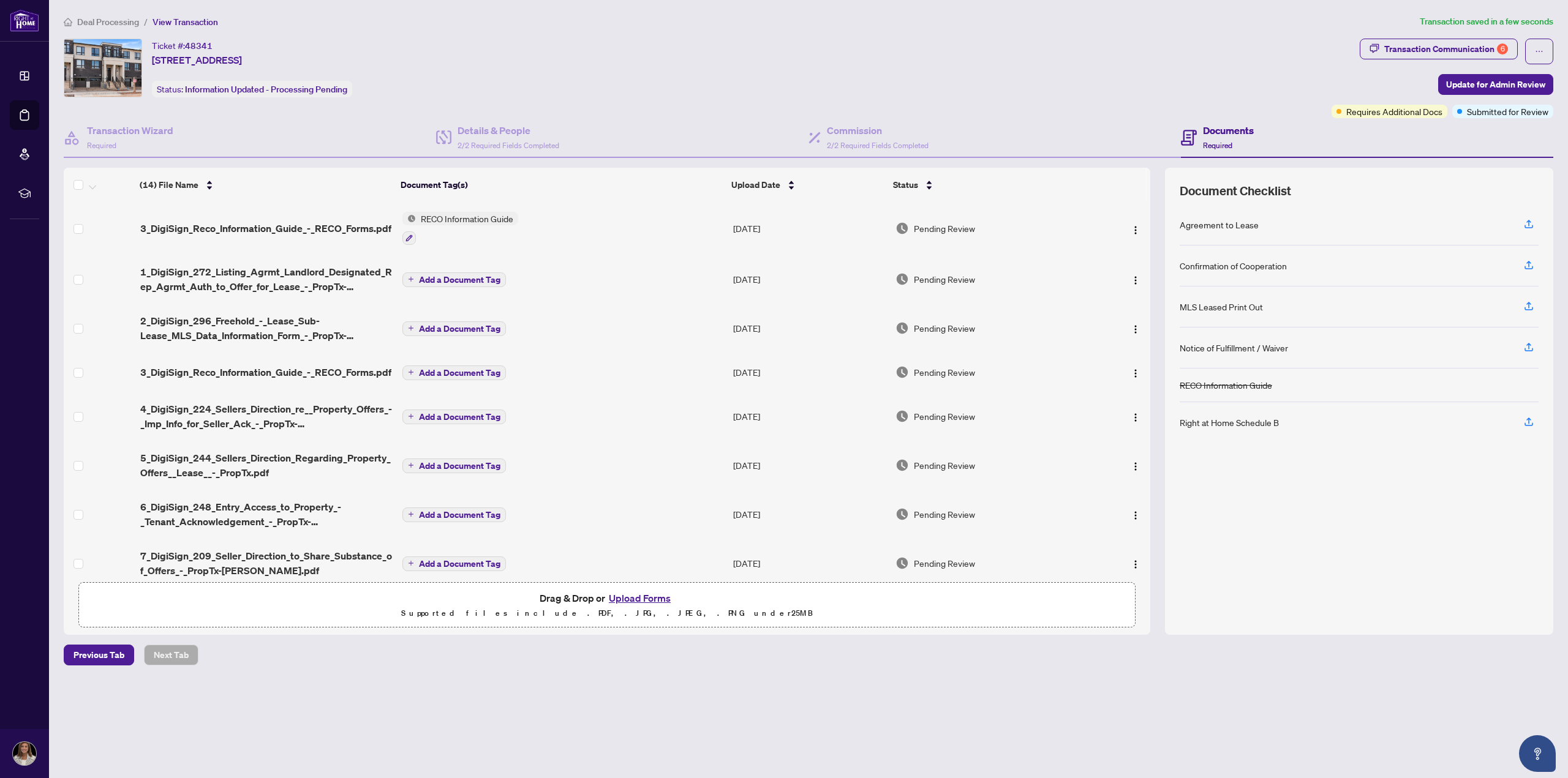
click at [469, 282] on span "Add a Document Tag" at bounding box center [459, 279] width 81 height 9
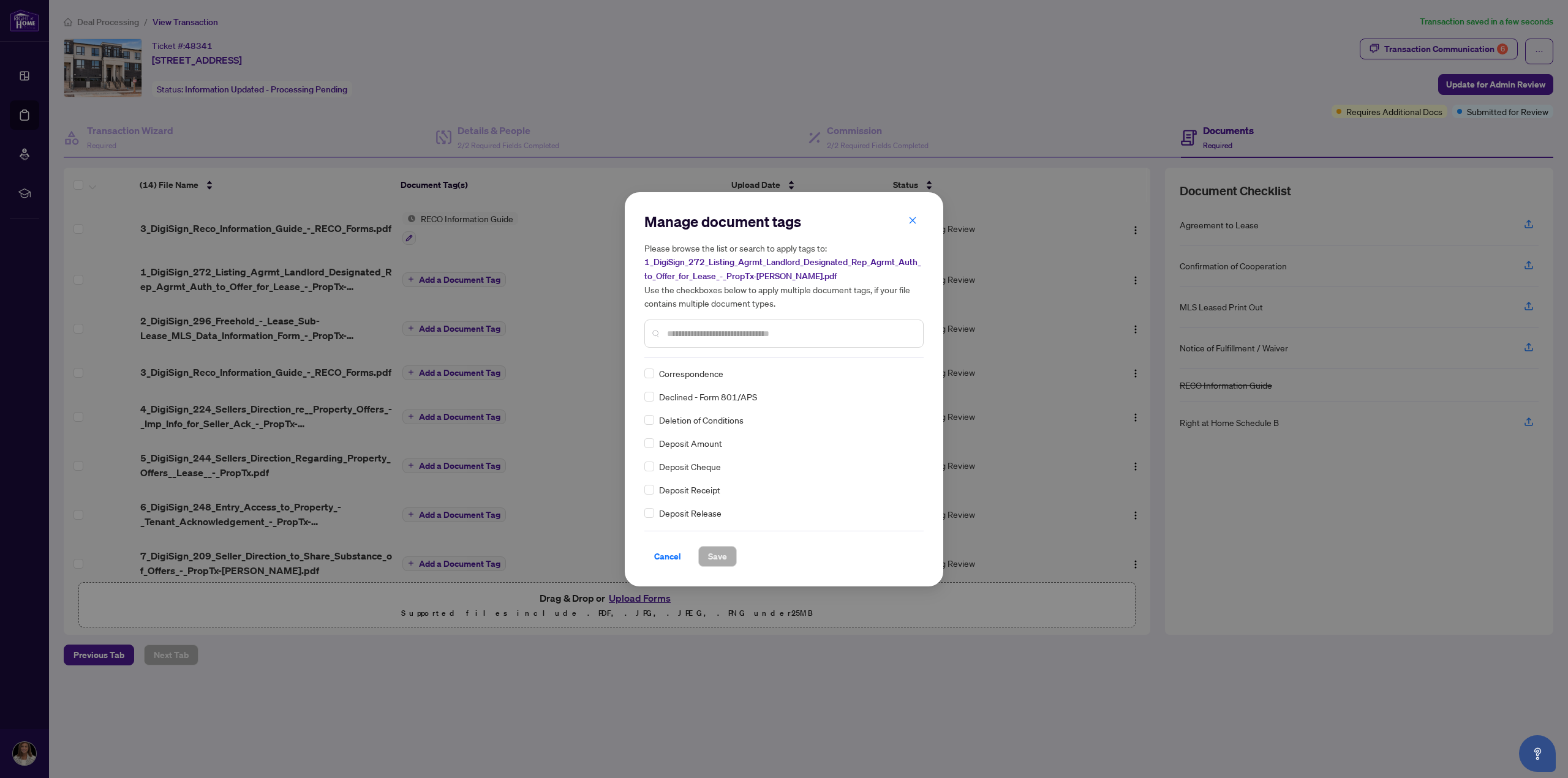
scroll to position [918, 0]
click at [747, 339] on div at bounding box center [784, 333] width 279 height 28
click at [746, 328] on input "text" at bounding box center [790, 334] width 246 height 14
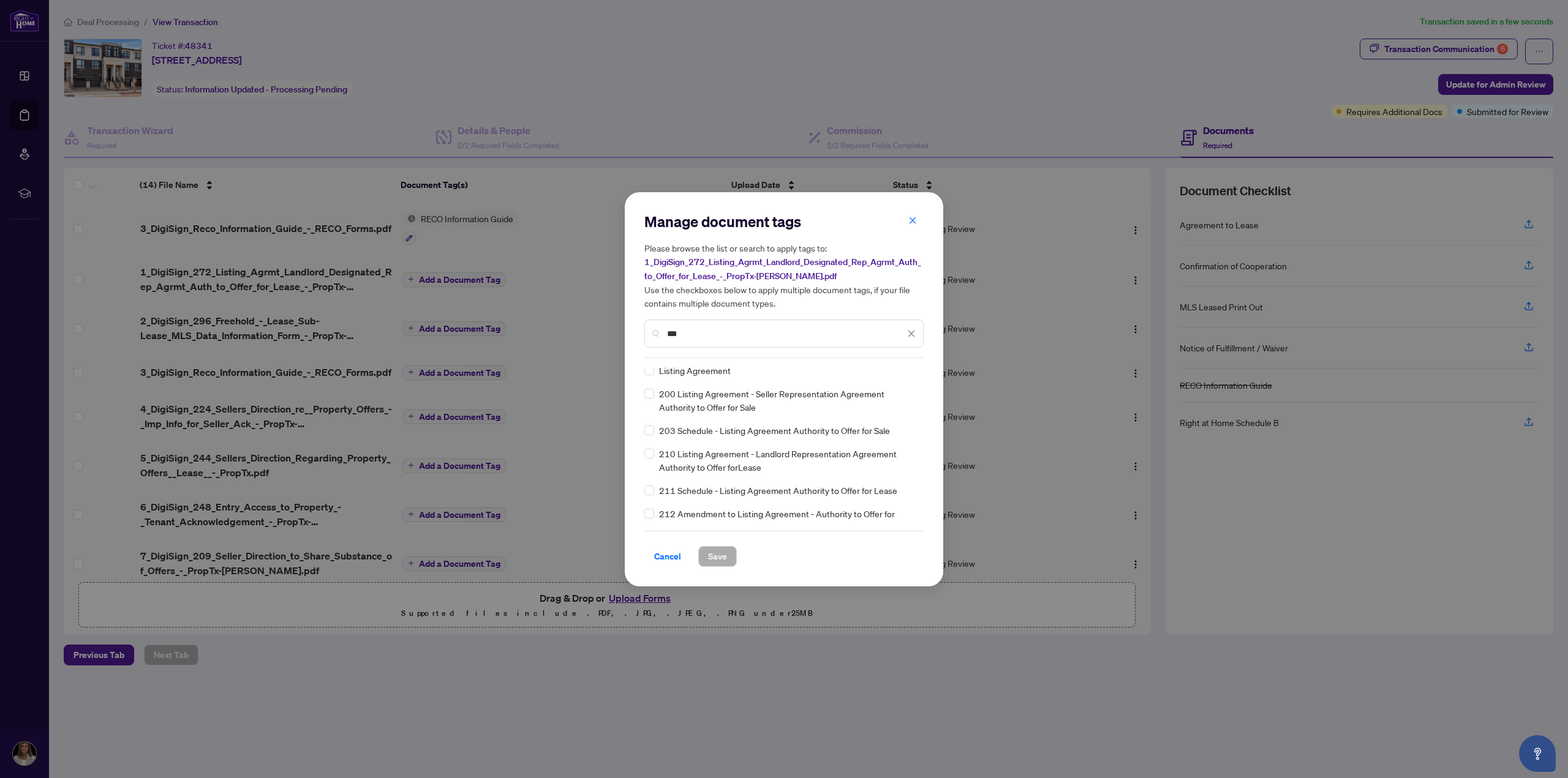
scroll to position [0, 0]
type input "***"
click at [715, 559] on span "Save" at bounding box center [717, 556] width 19 height 20
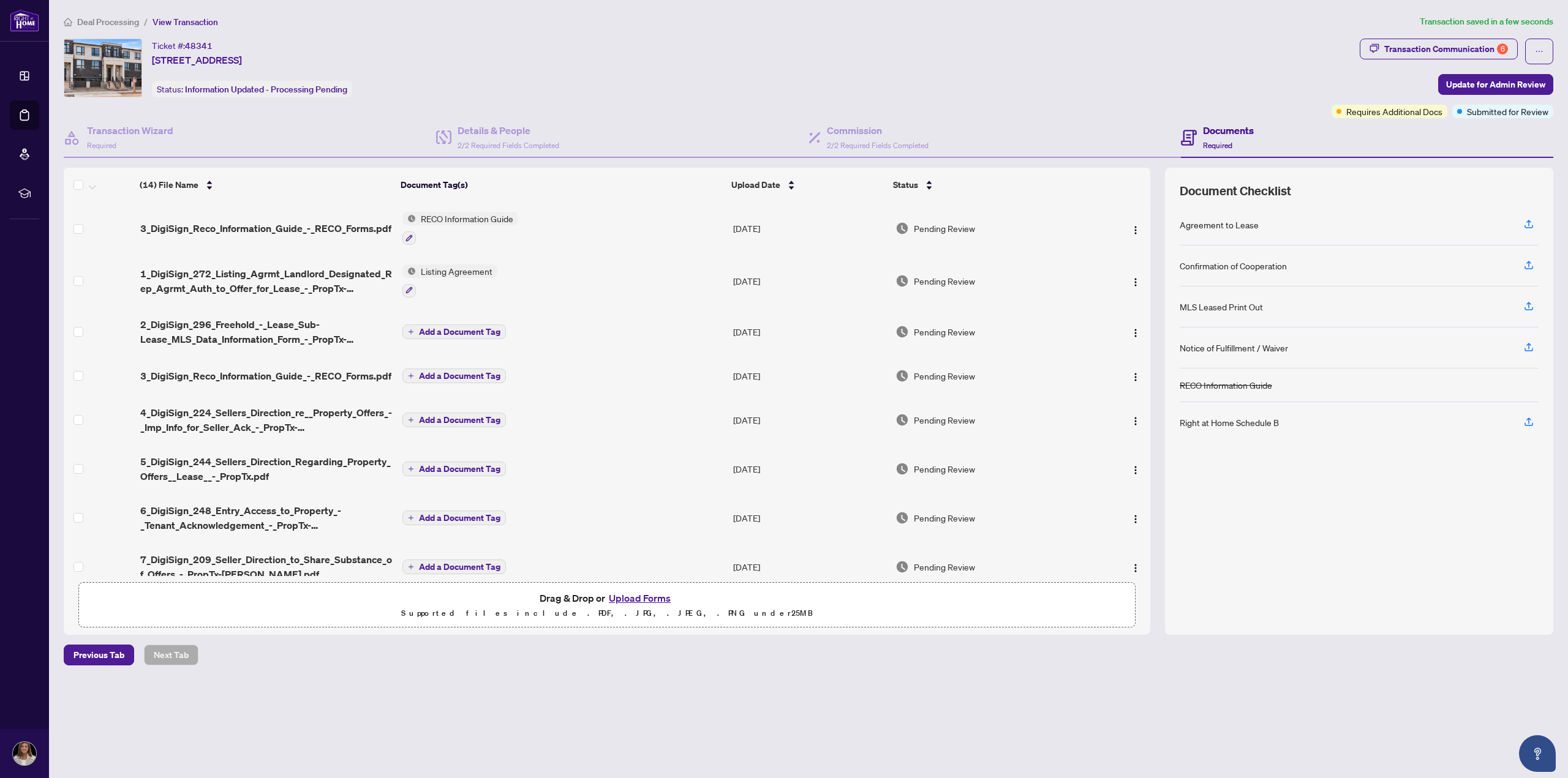
click at [462, 333] on span "Add a Document Tag" at bounding box center [459, 332] width 81 height 9
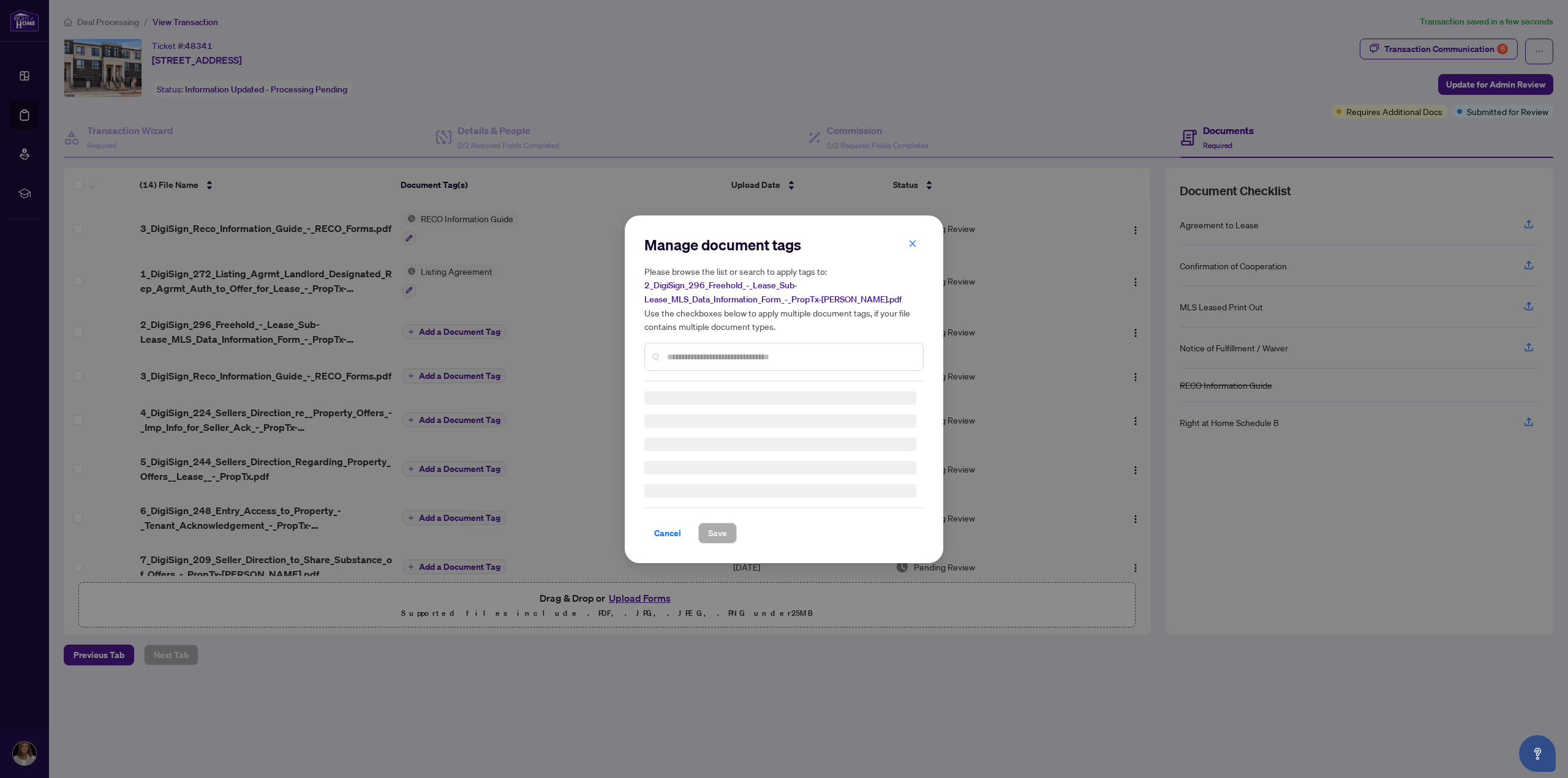
click at [696, 353] on div "Manage document tags Please browse the list or search to apply tags to: 2_DigiS…" at bounding box center [784, 308] width 279 height 146
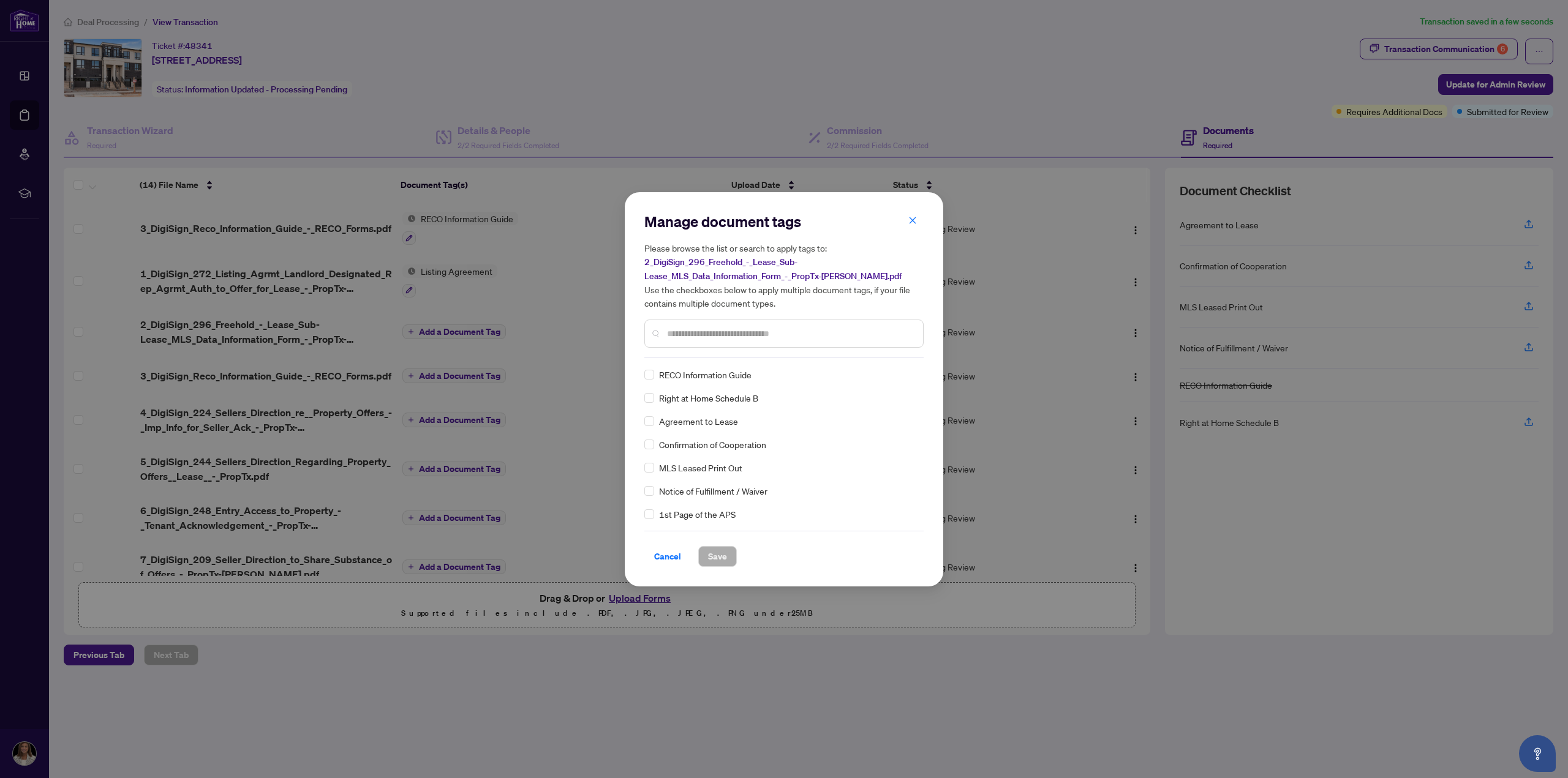
click at [655, 466] on div "MLS Leased Print Out" at bounding box center [780, 468] width 272 height 14
click at [713, 559] on span "Save" at bounding box center [717, 556] width 19 height 20
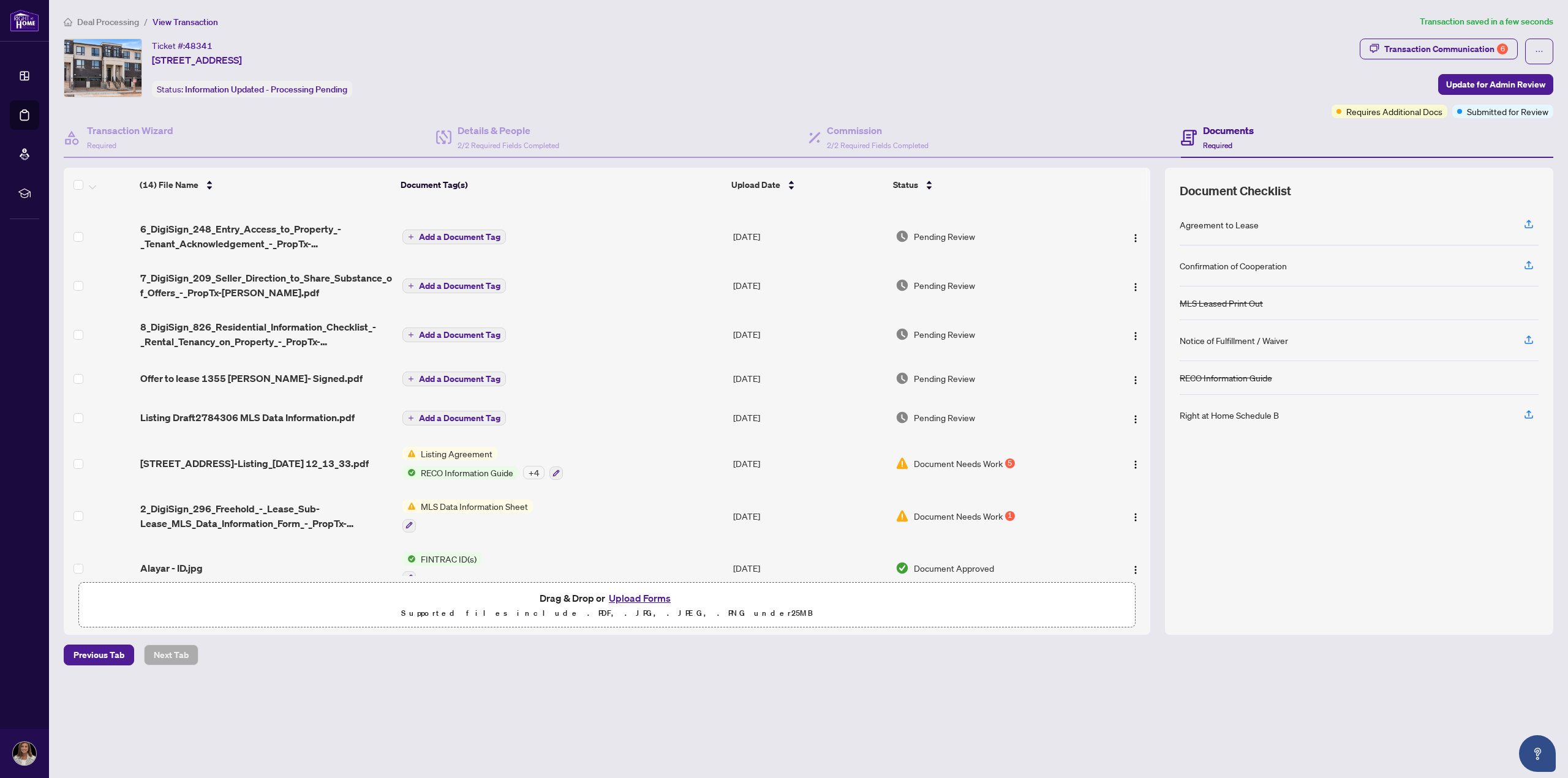
scroll to position [306, 0]
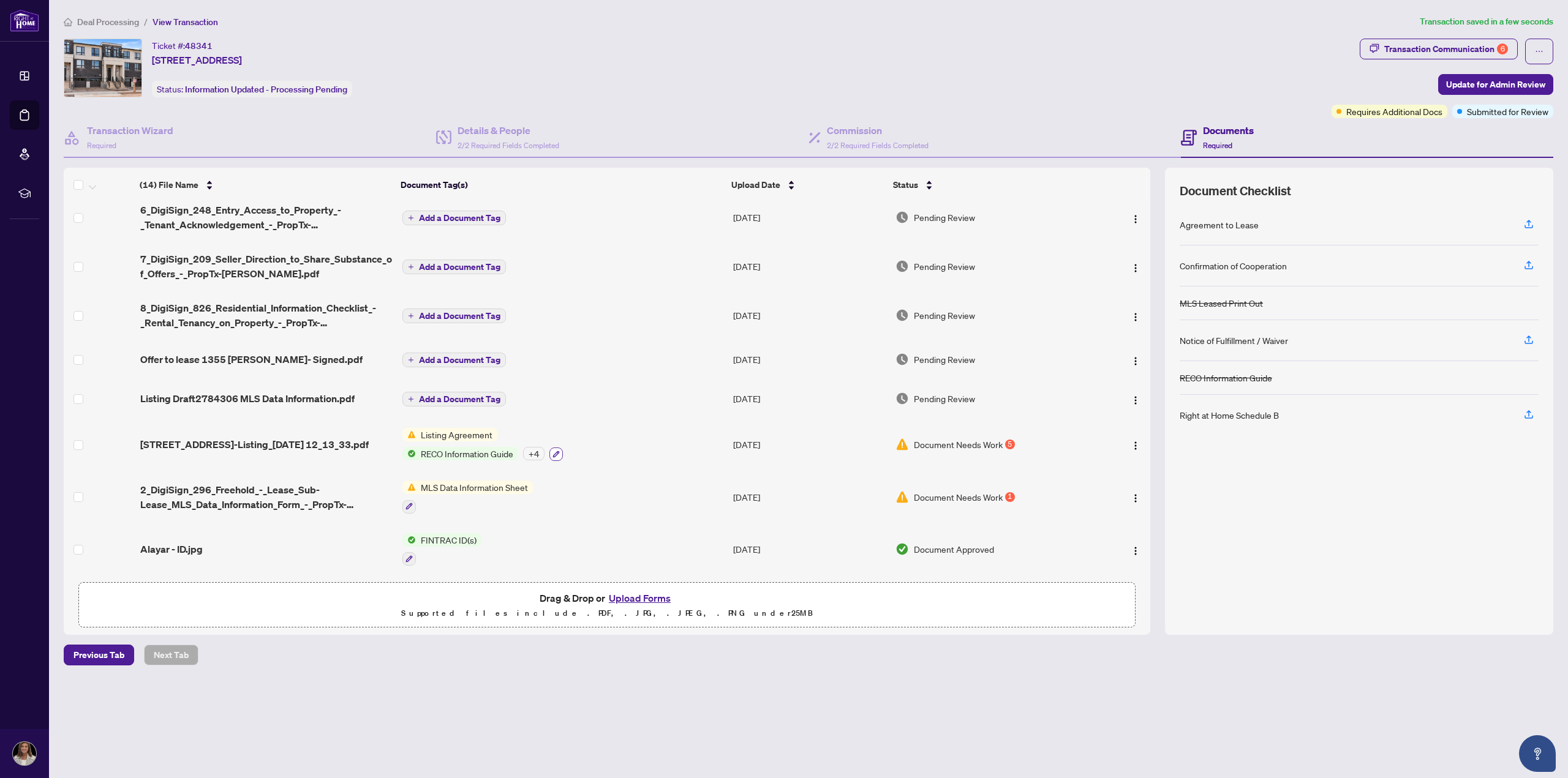
click at [552, 454] on button "button" at bounding box center [556, 454] width 14 height 14
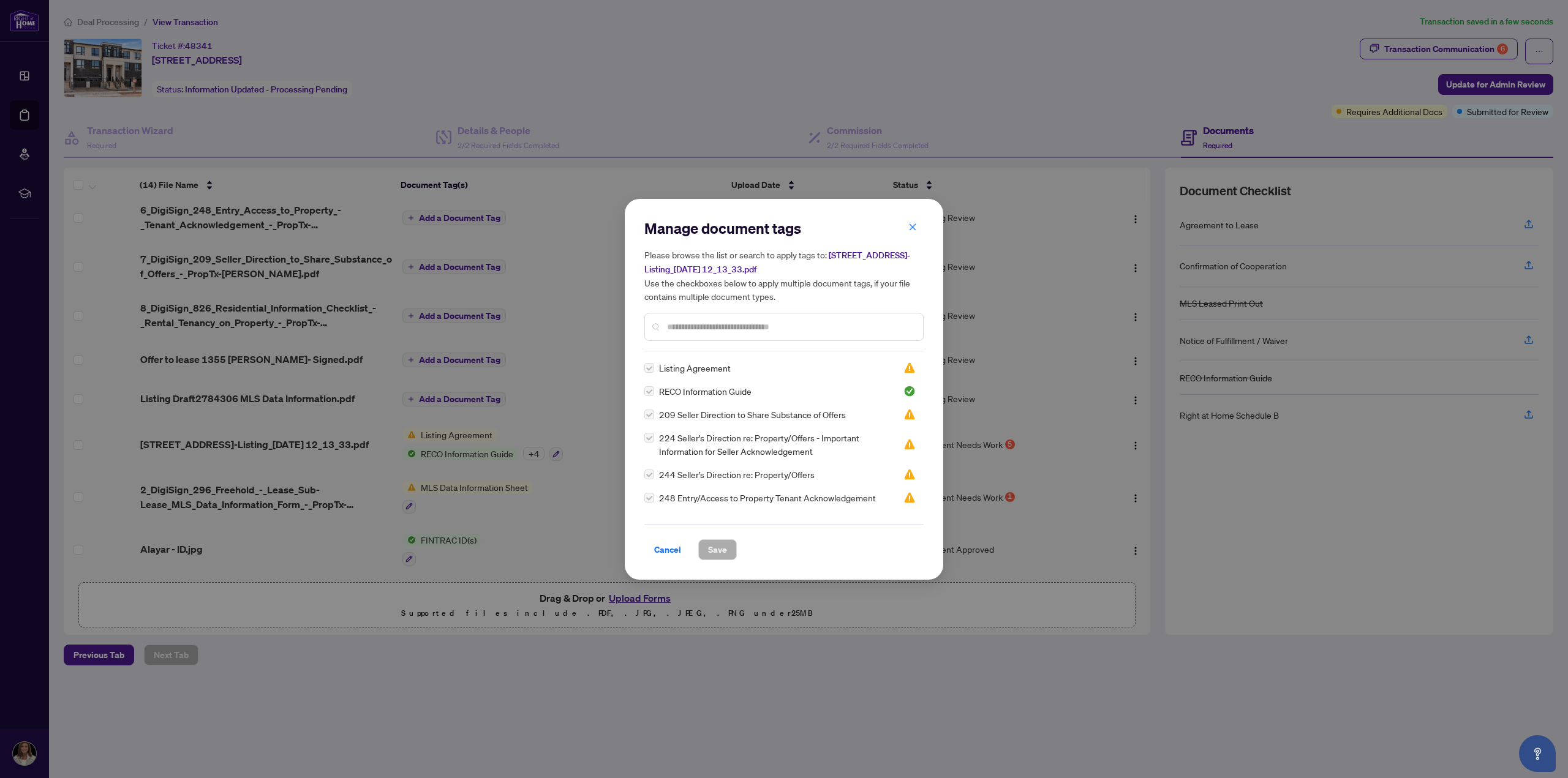
click at [666, 330] on div at bounding box center [784, 327] width 279 height 28
click at [672, 331] on input "text" at bounding box center [790, 327] width 246 height 14
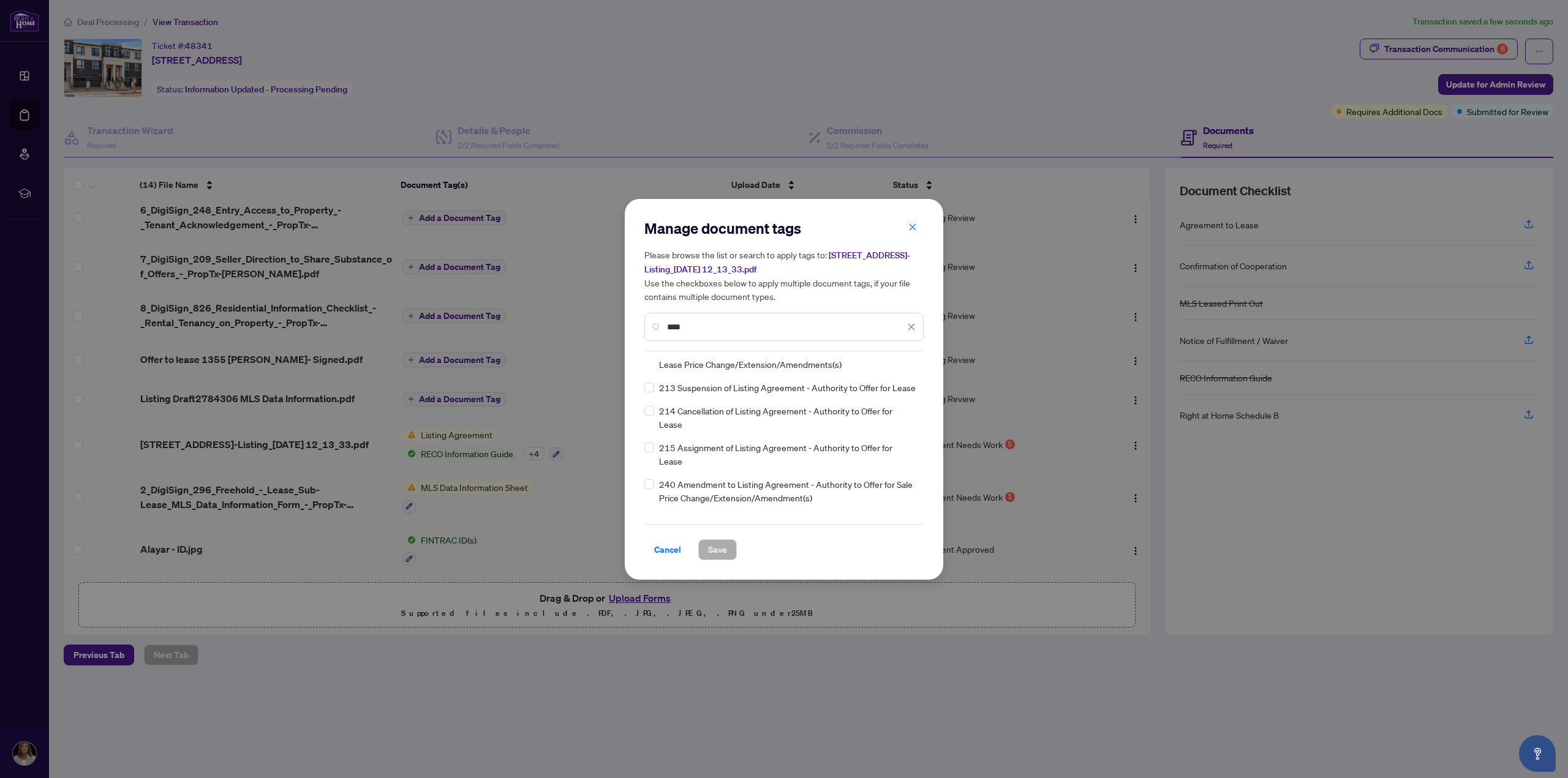
scroll to position [122, 0]
type input "****"
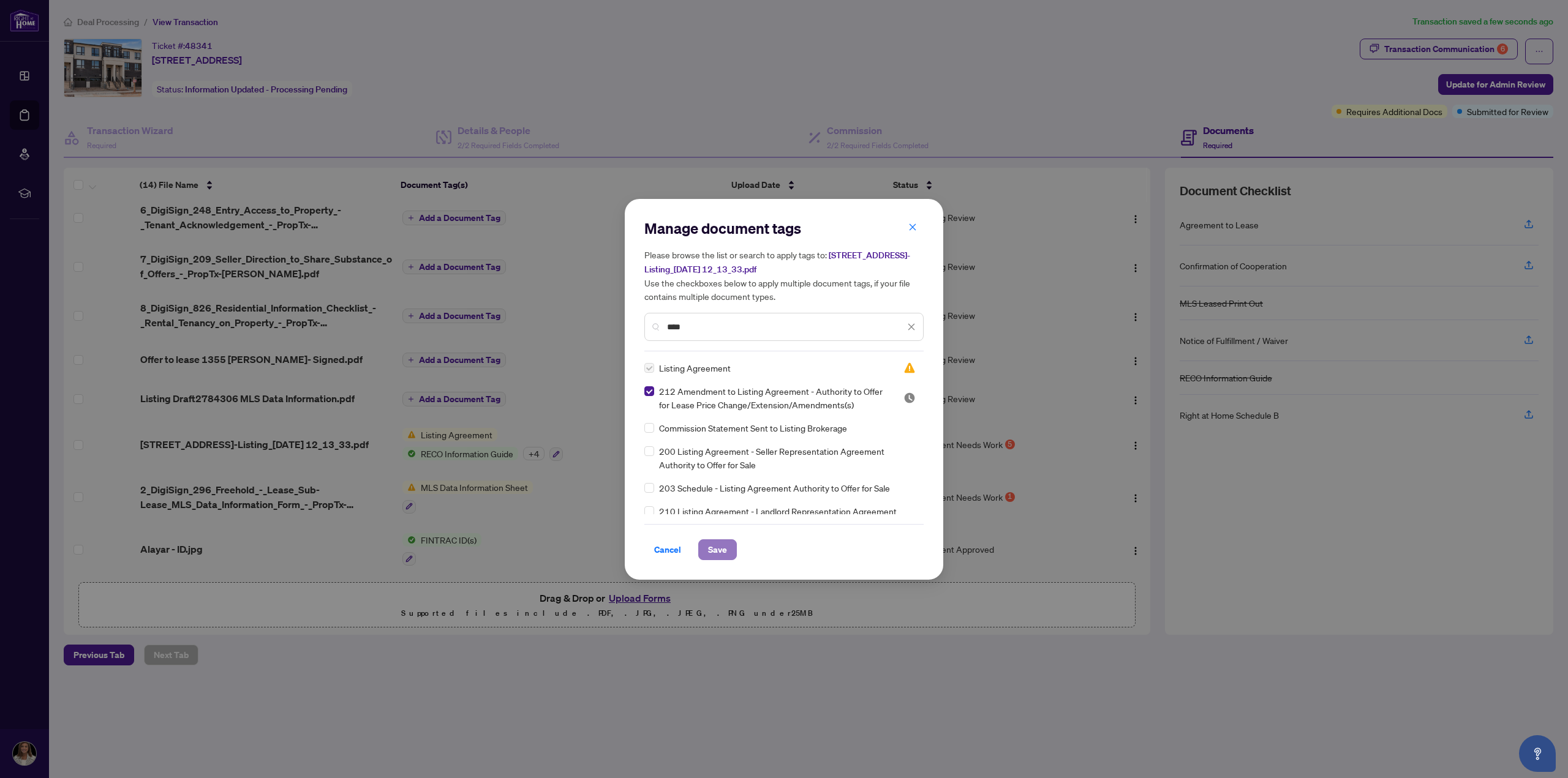
click at [725, 544] on span "Save" at bounding box center [717, 550] width 19 height 20
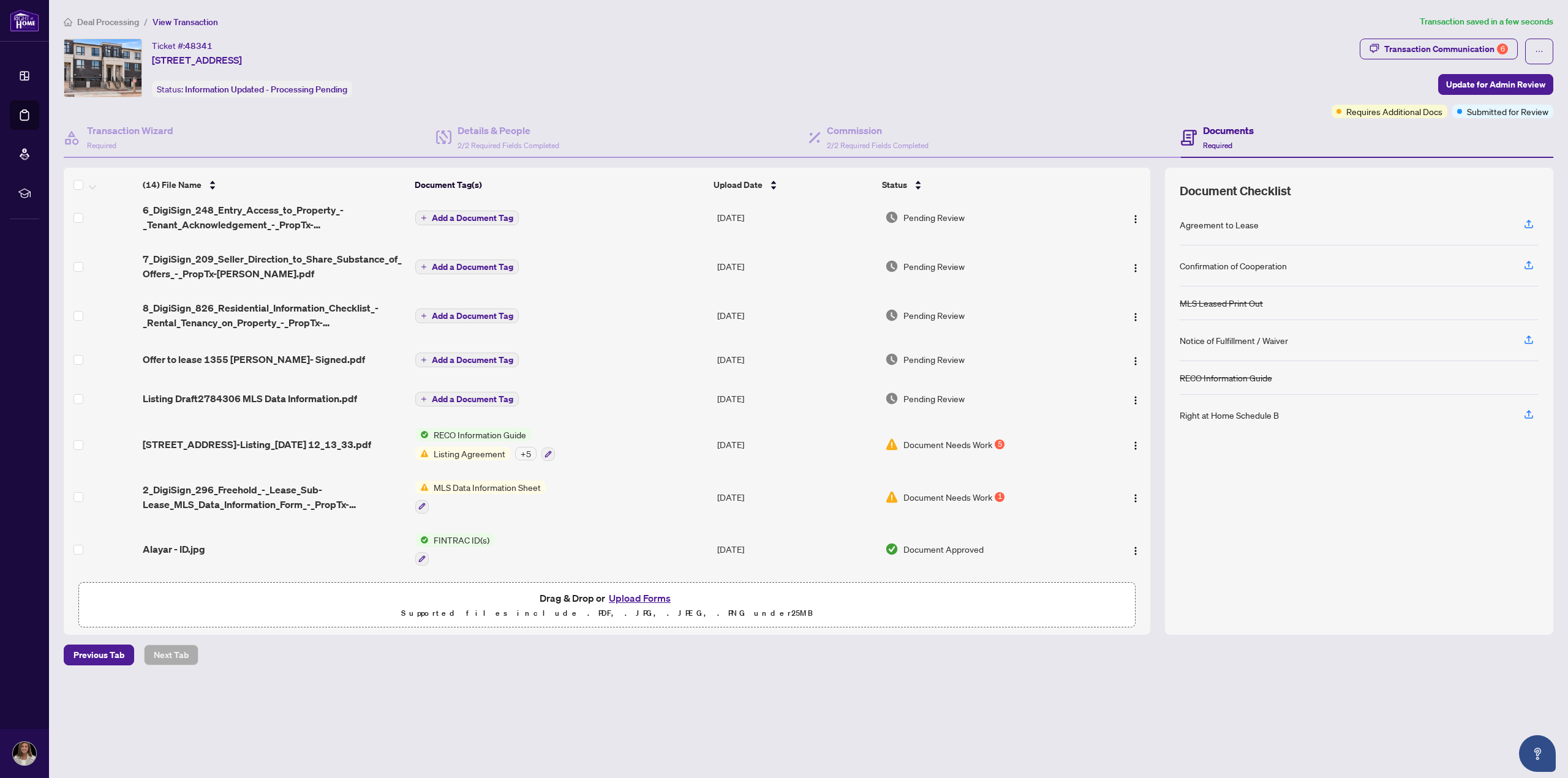
scroll to position [306, 0]
click at [633, 598] on button "Upload Forms" at bounding box center [639, 598] width 69 height 16
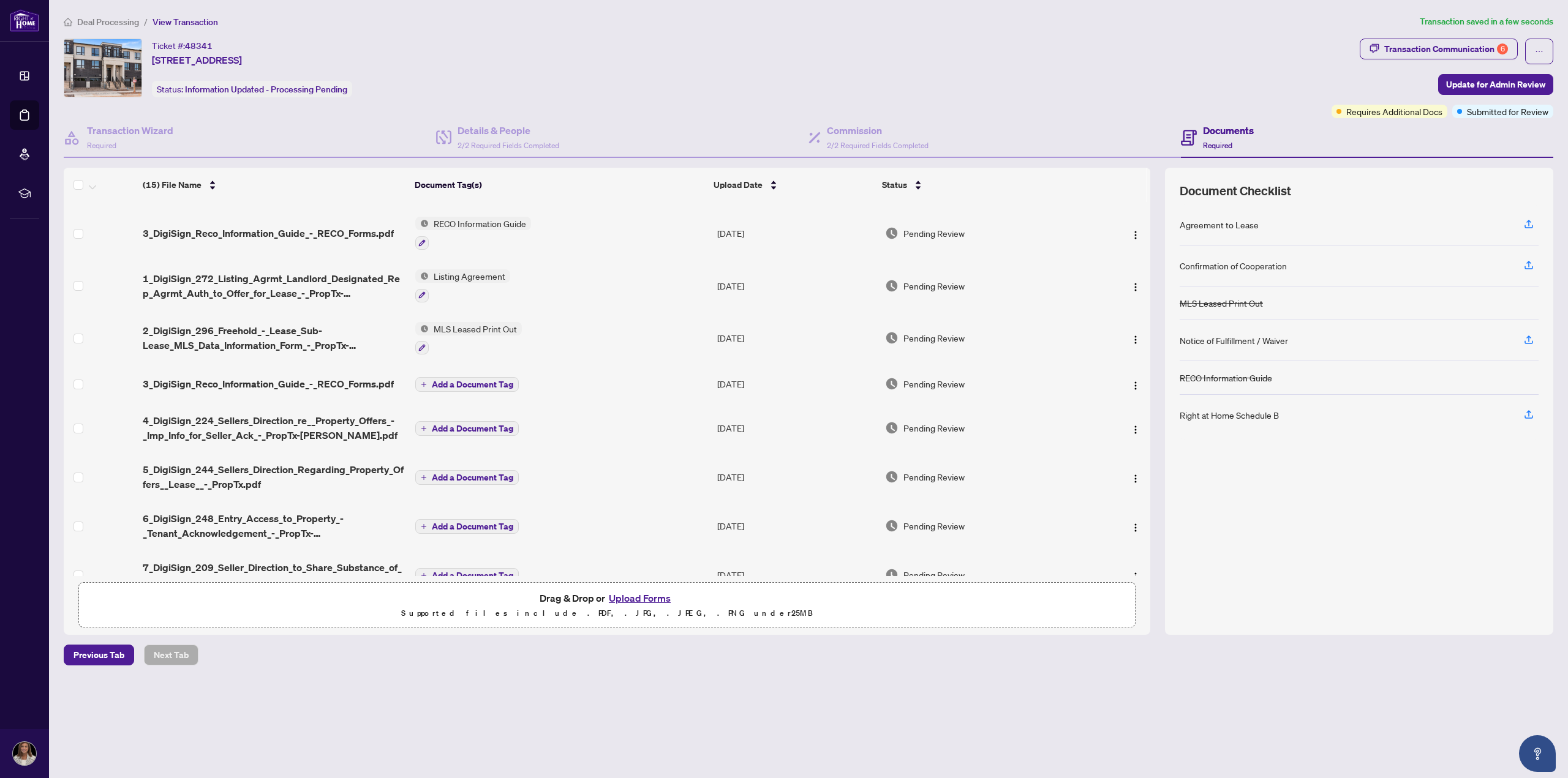
scroll to position [0, 0]
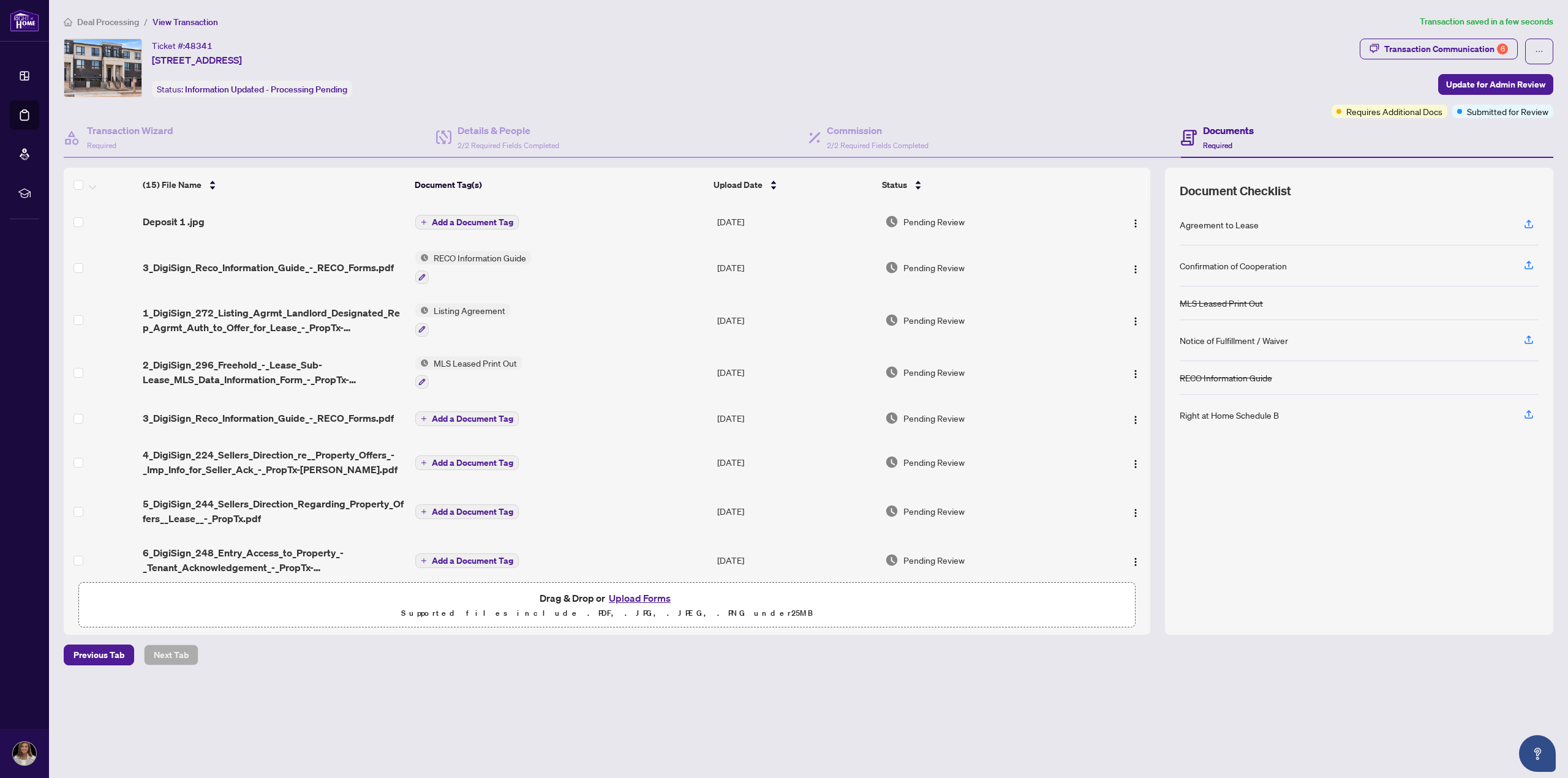
click at [478, 221] on span "Add a Document Tag" at bounding box center [472, 222] width 81 height 9
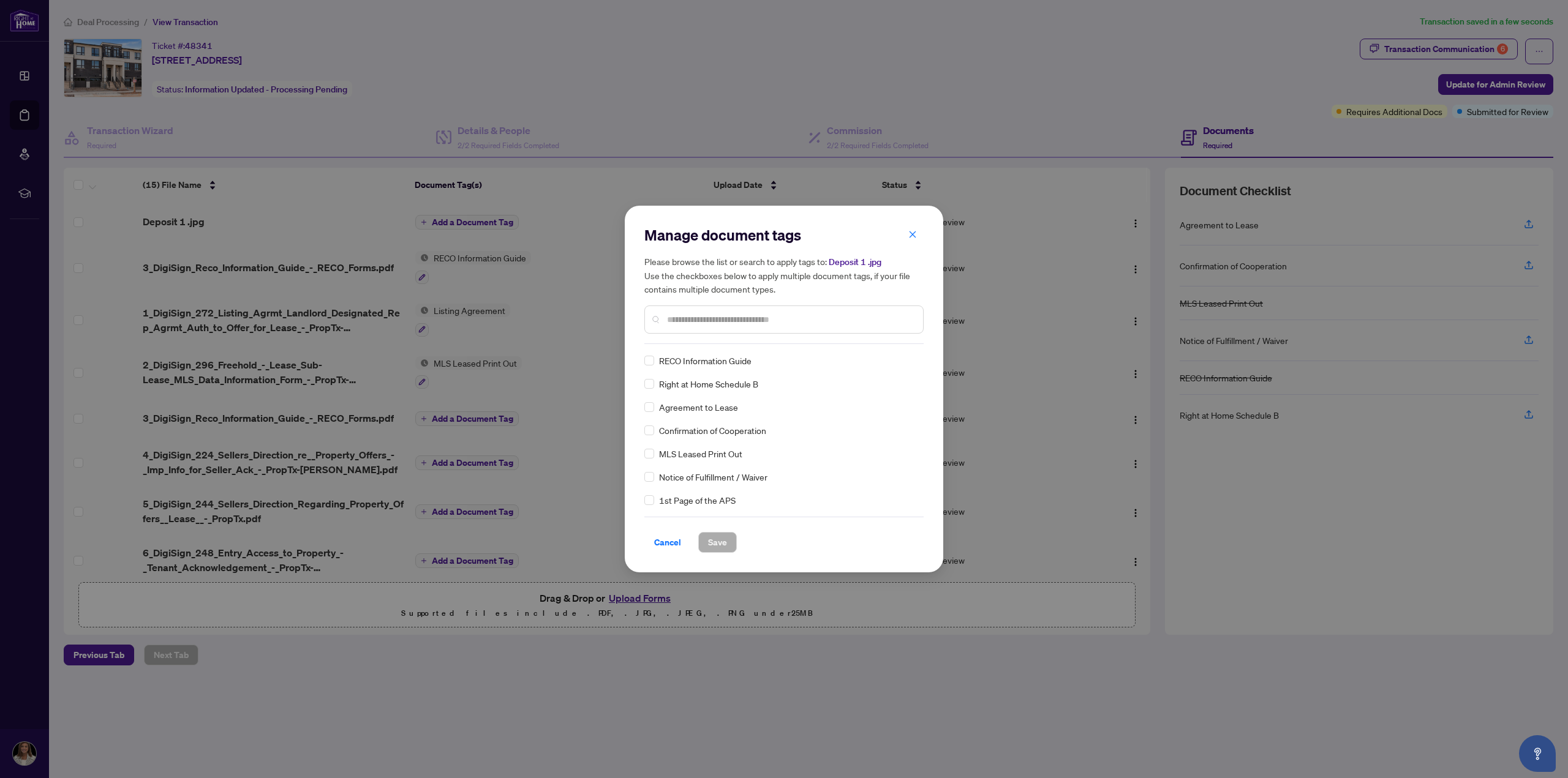
click at [702, 320] on input "text" at bounding box center [790, 320] width 246 height 14
type input "****"
click at [712, 540] on span "Save" at bounding box center [717, 542] width 19 height 20
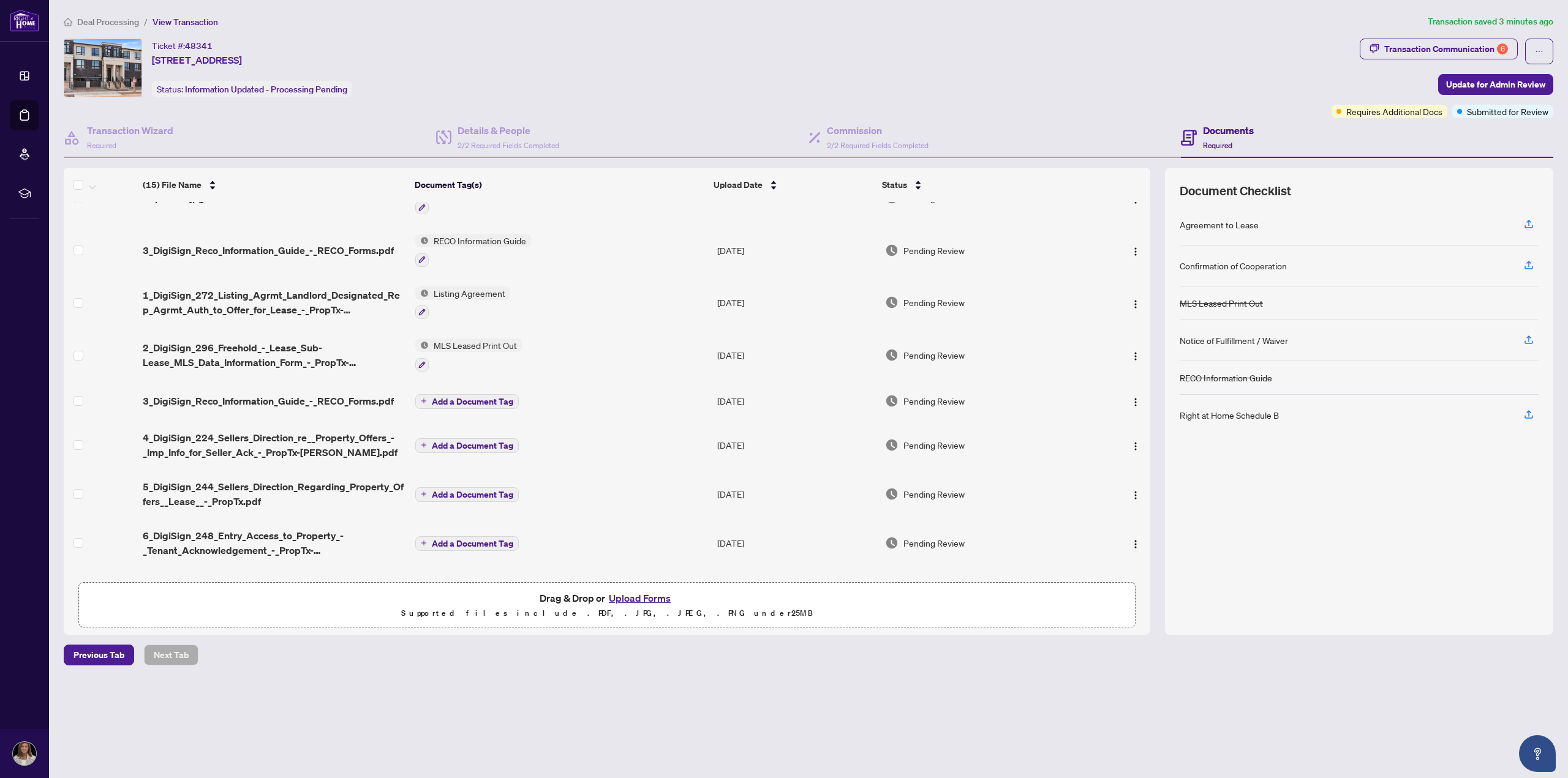
scroll to position [61, 0]
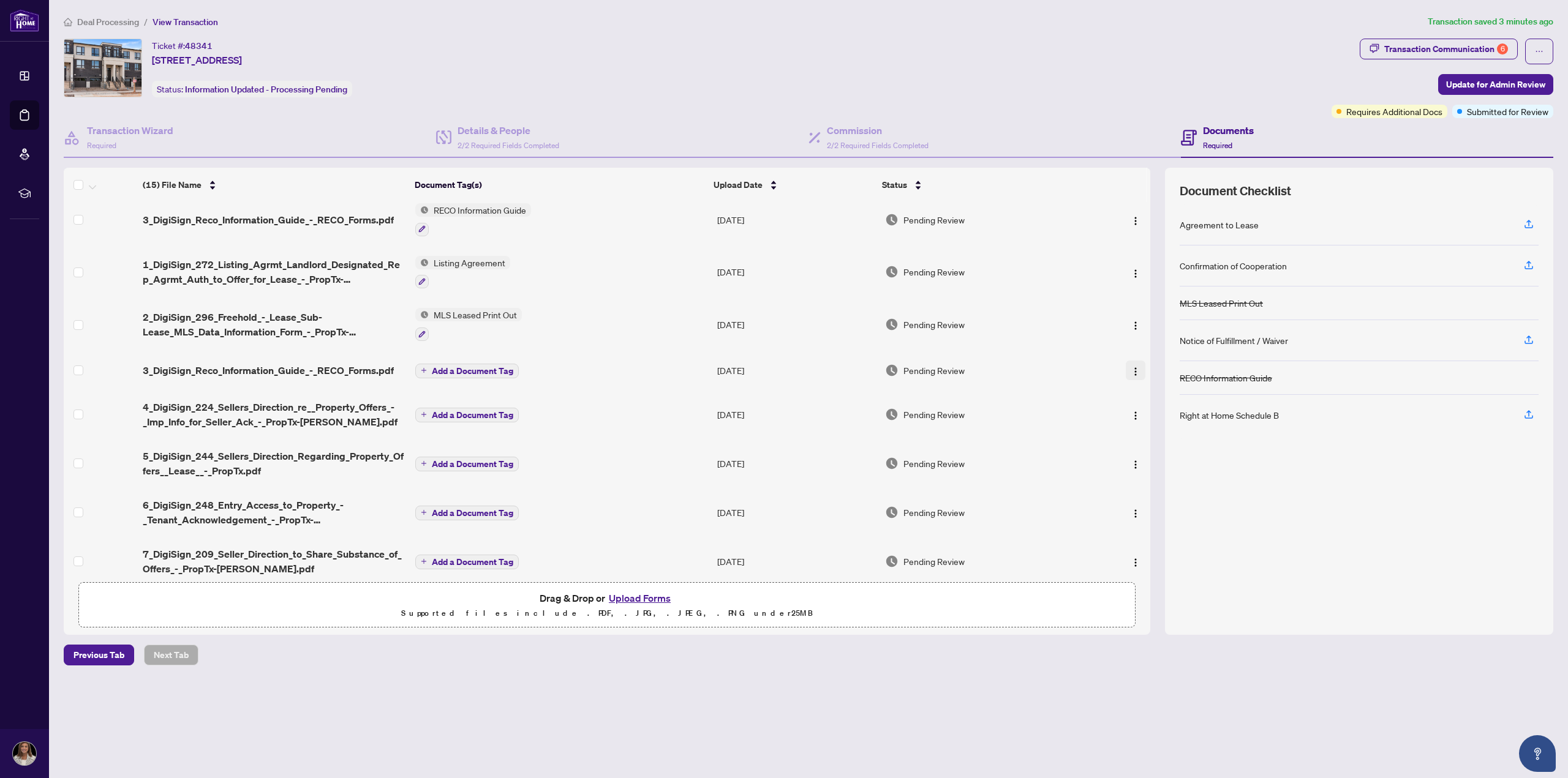
click at [1131, 368] on img "button" at bounding box center [1136, 372] width 10 height 10
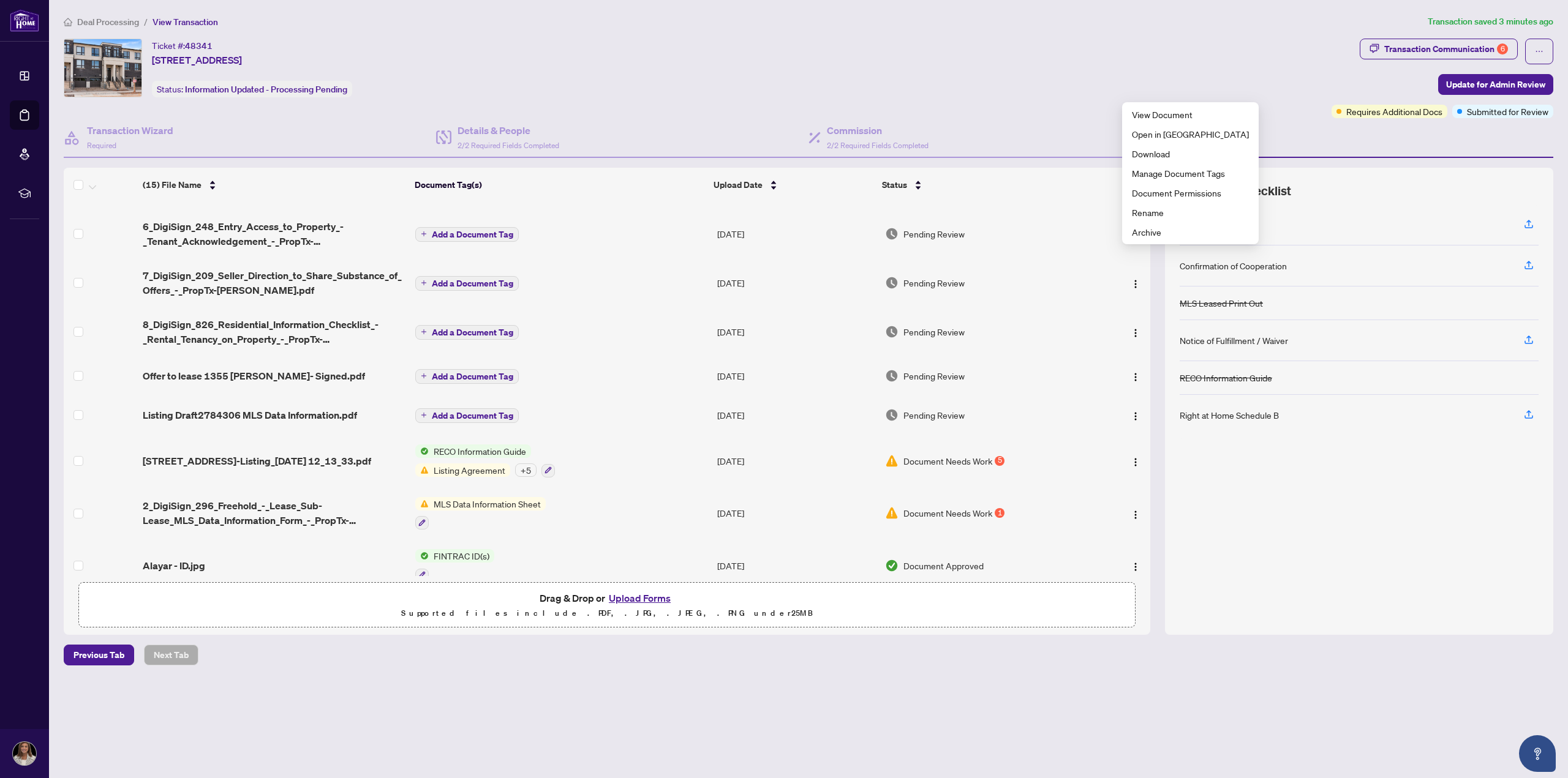
scroll to position [358, 0]
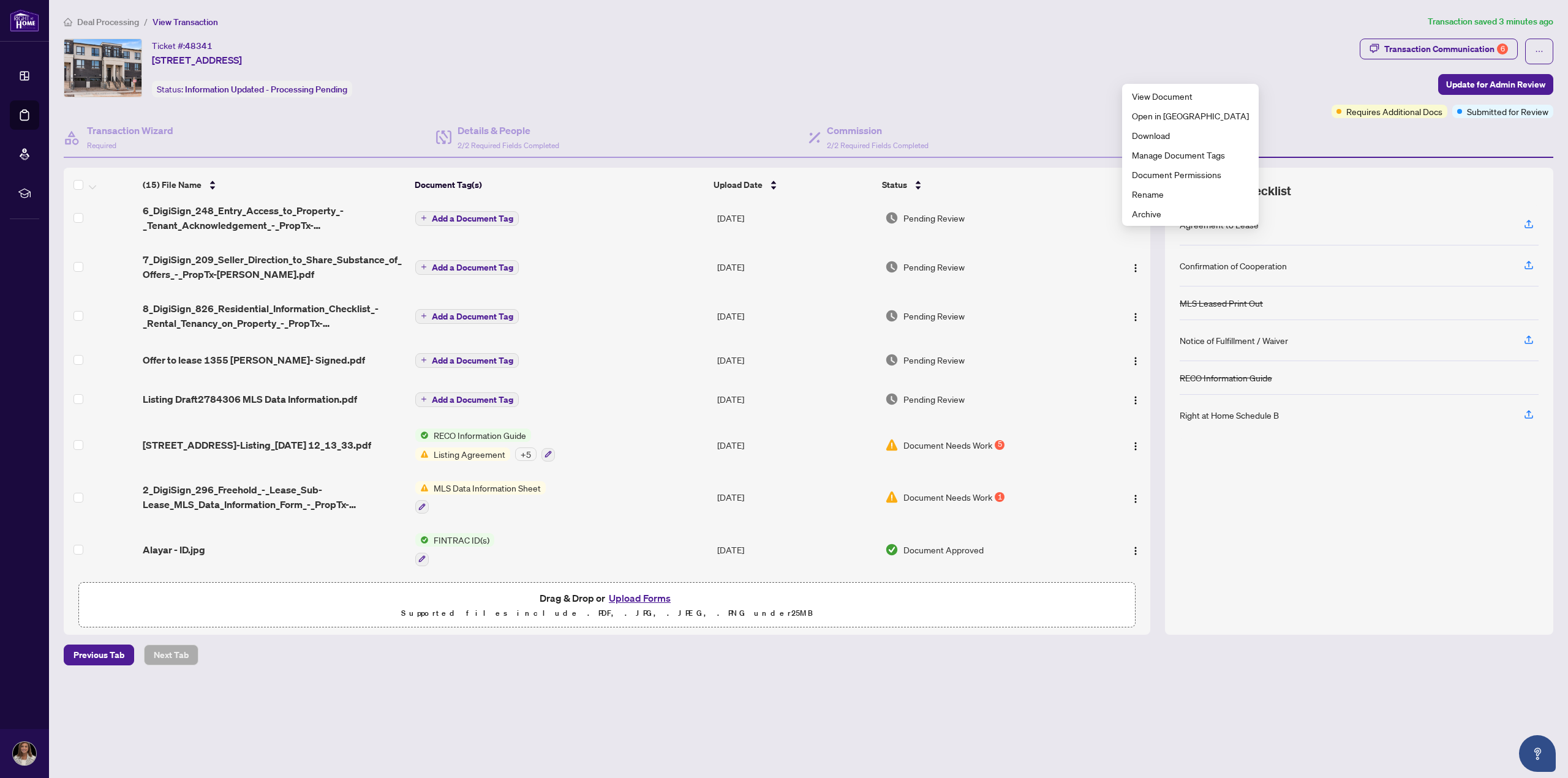
click at [625, 592] on button "Upload Forms" at bounding box center [639, 598] width 69 height 16
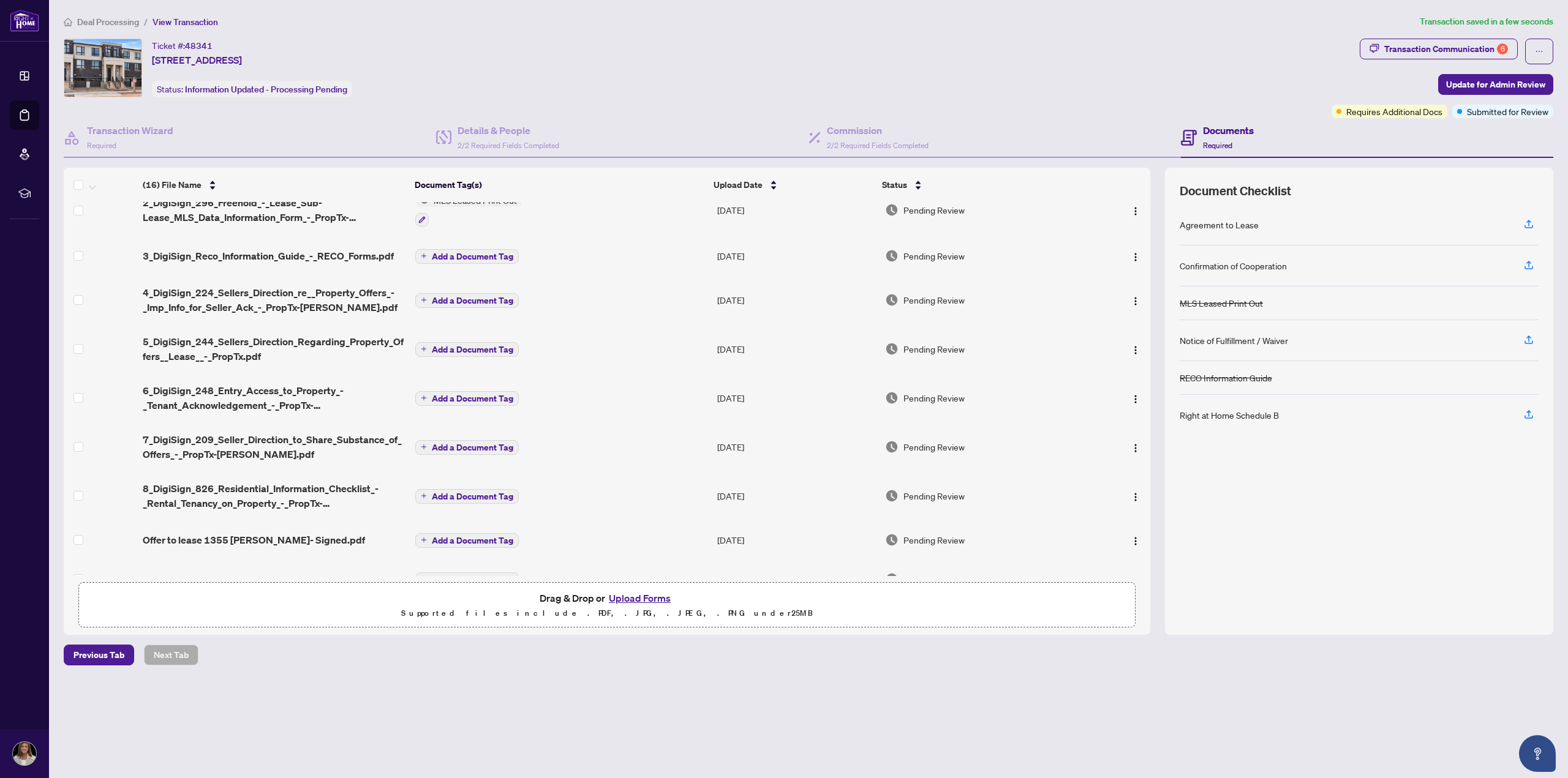
scroll to position [0, 0]
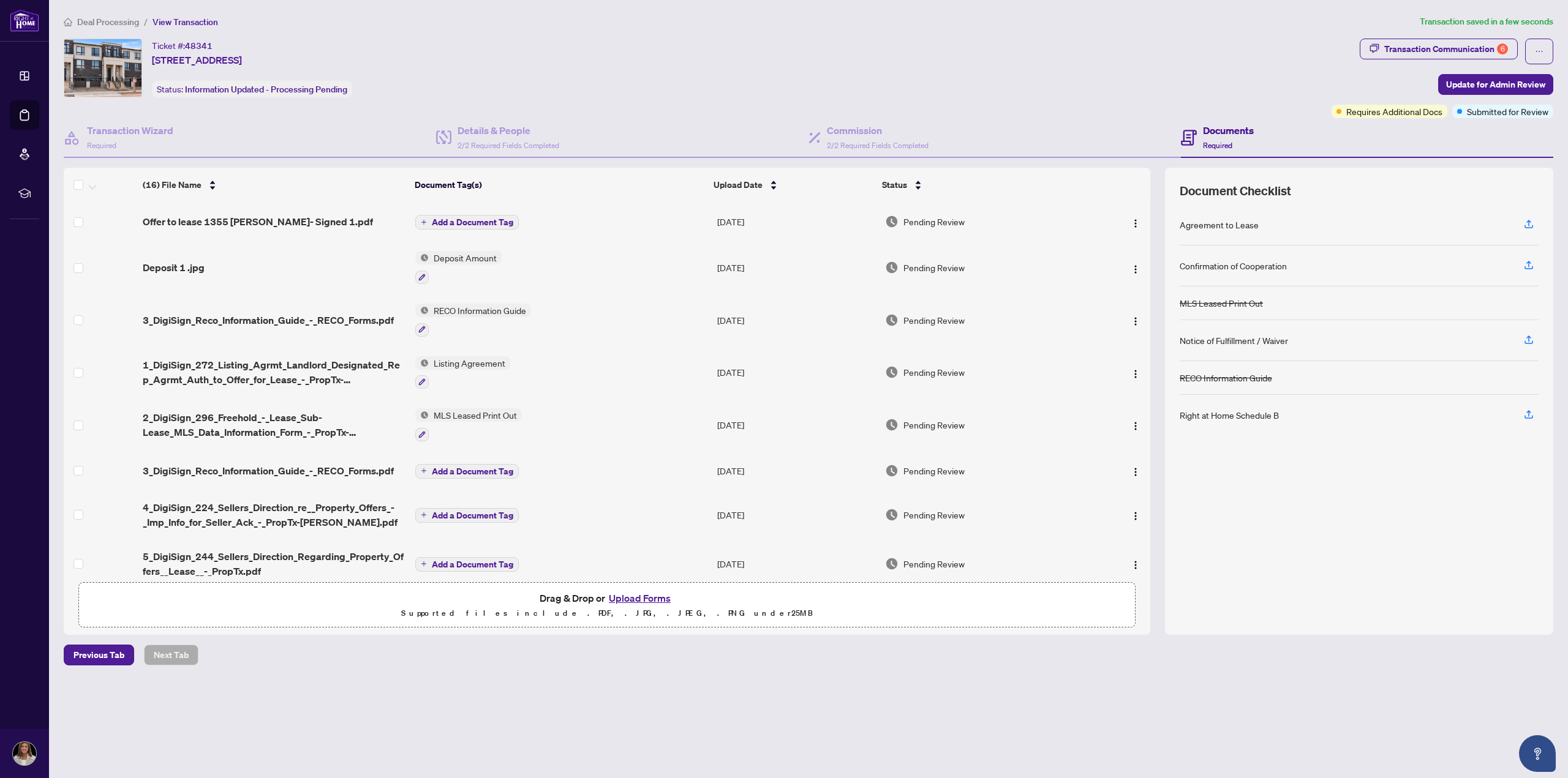
click at [500, 221] on span "Add a Document Tag" at bounding box center [472, 222] width 81 height 9
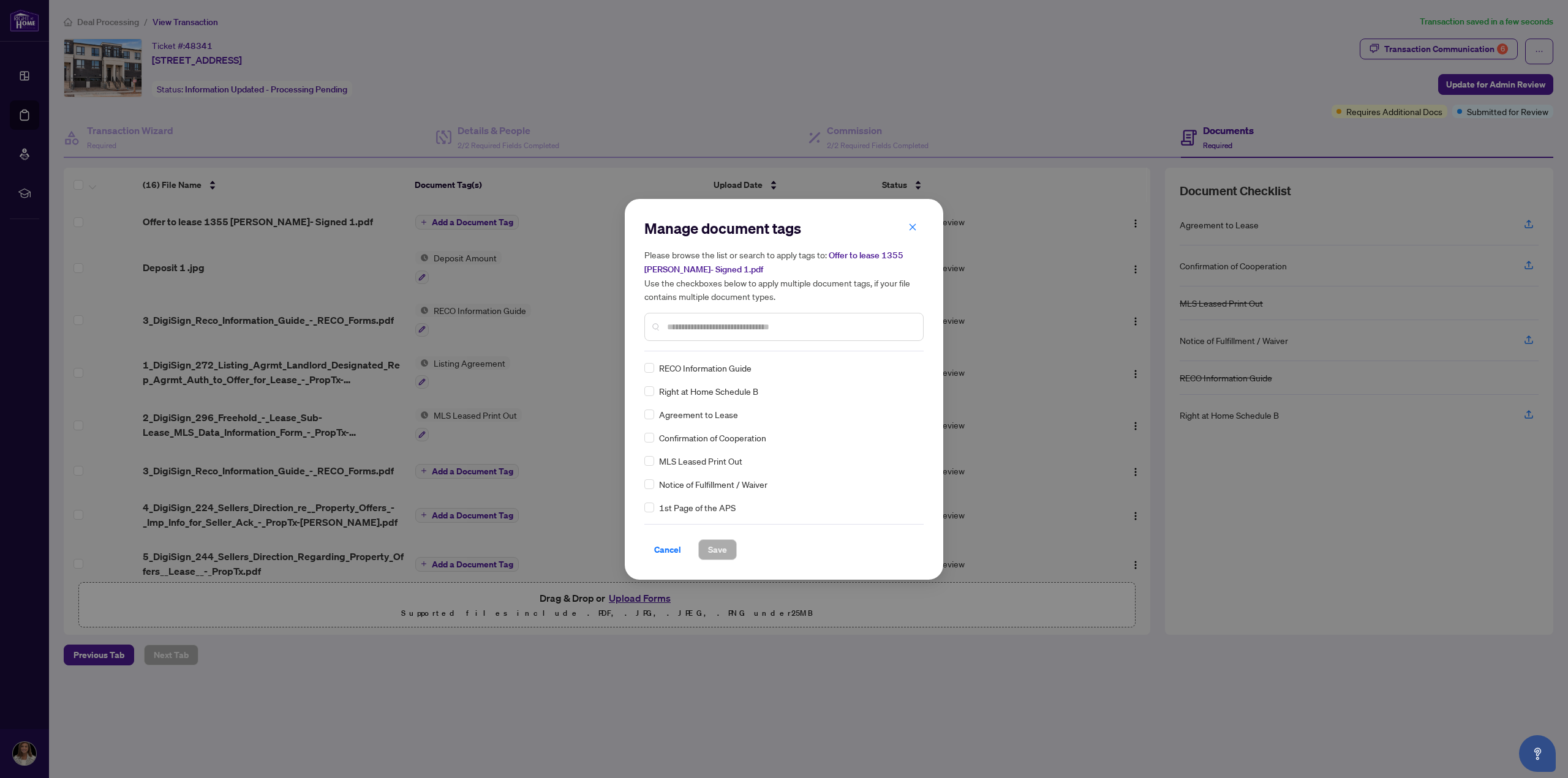
click at [741, 321] on input "text" at bounding box center [790, 327] width 246 height 14
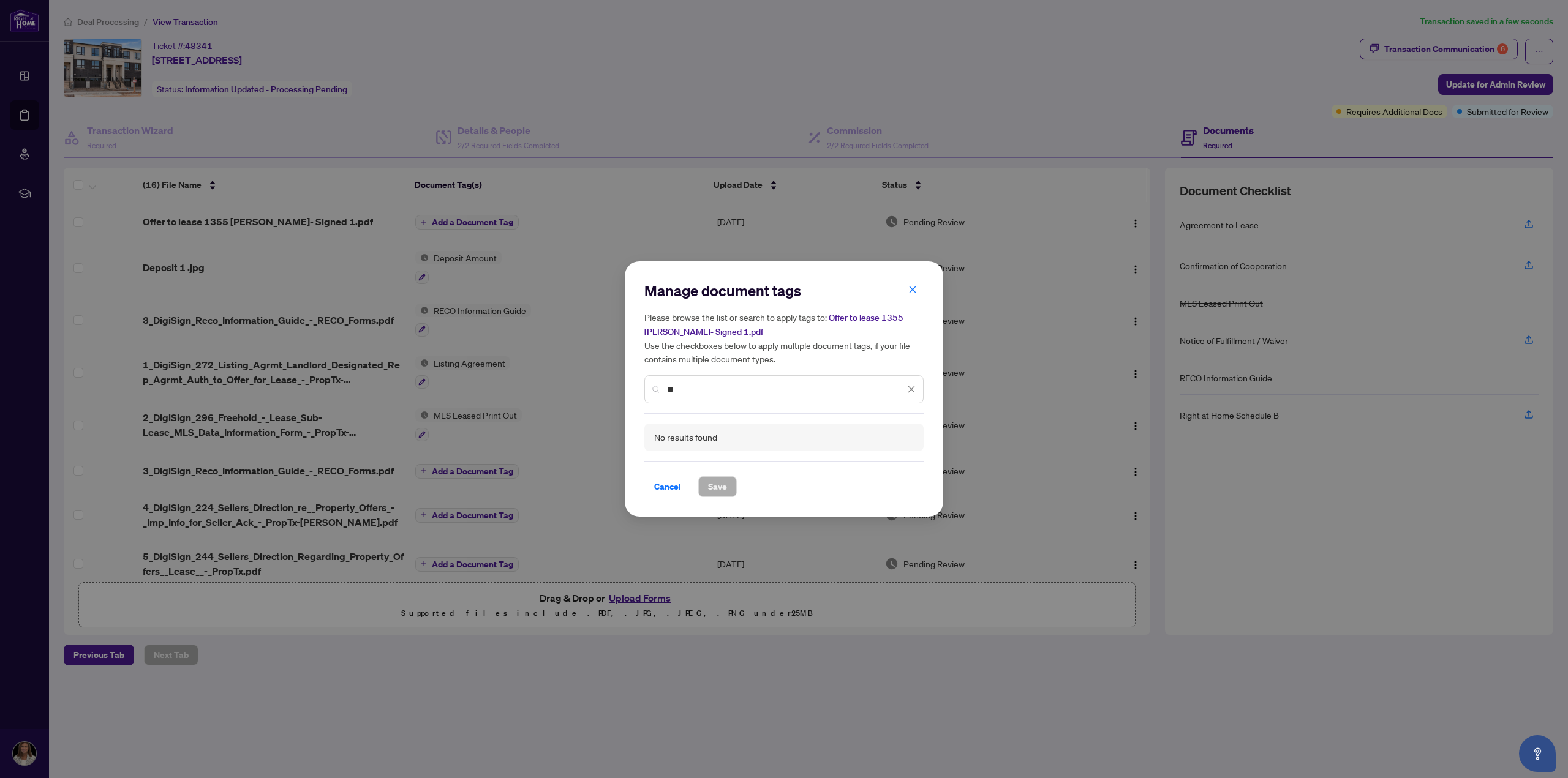
type input "*"
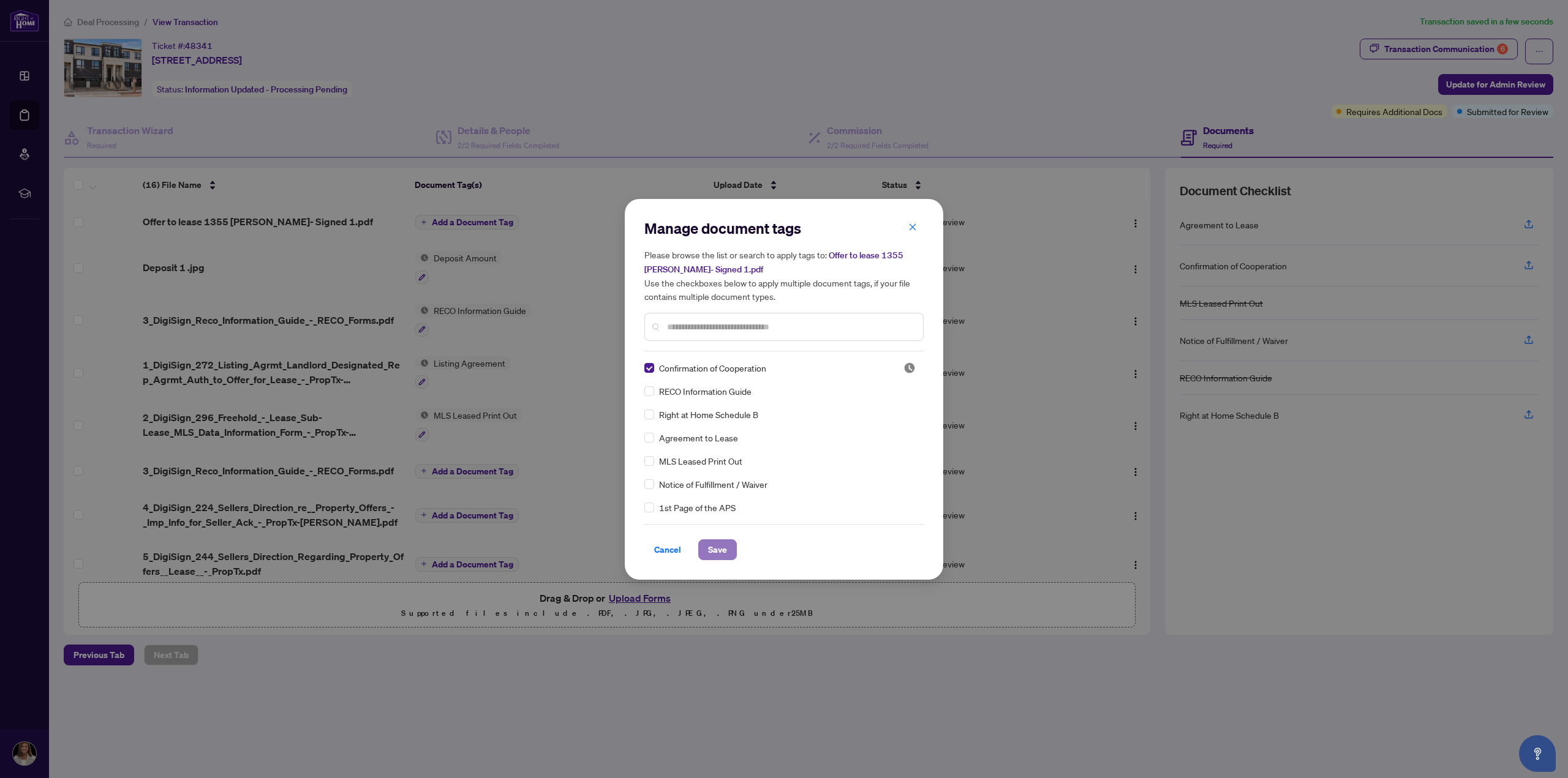
click at [731, 551] on button "Save" at bounding box center [717, 550] width 38 height 20
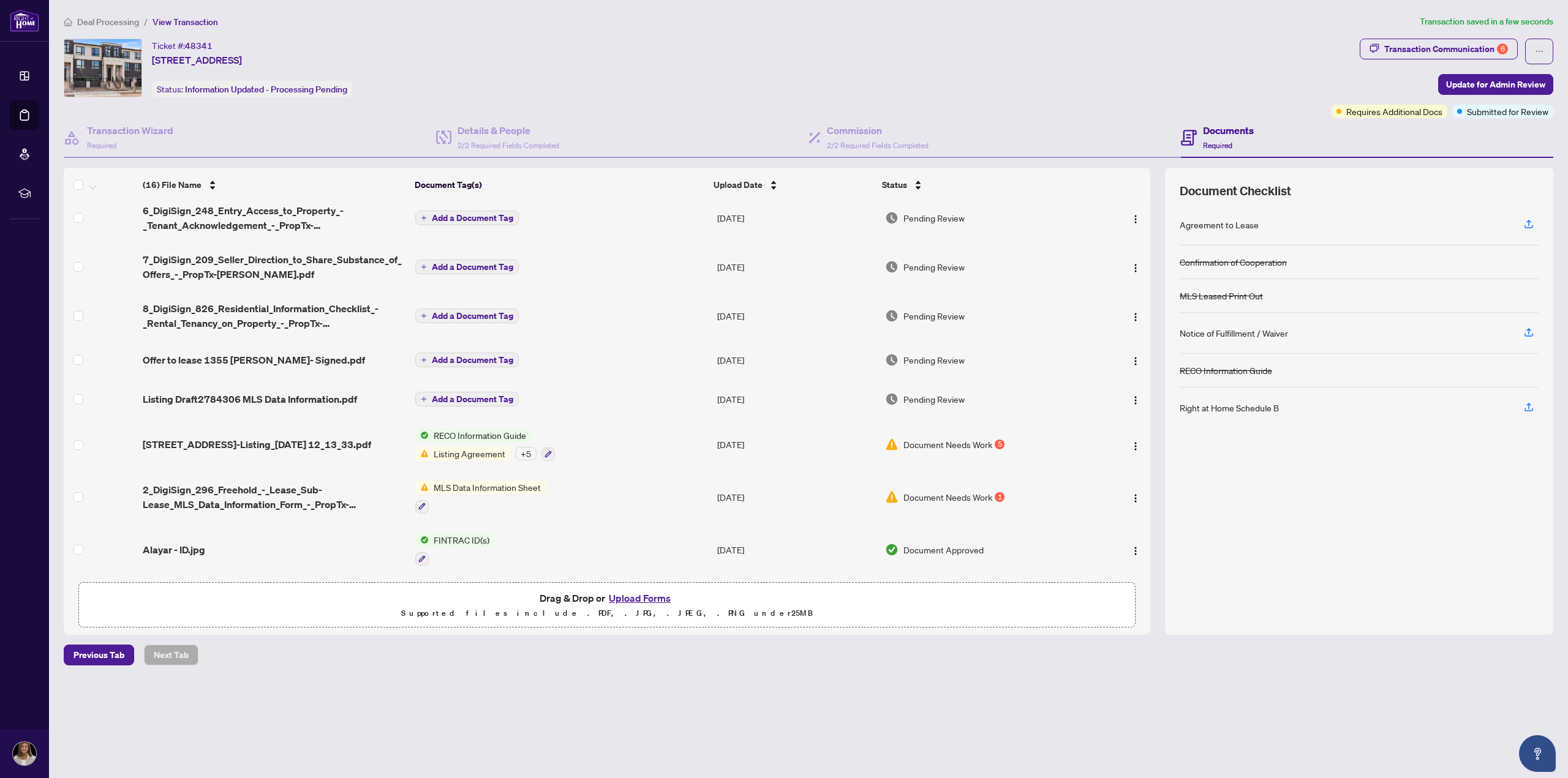
scroll to position [411, 0]
click at [1133, 446] on img "button" at bounding box center [1136, 446] width 10 height 10
click at [1142, 464] on span "View Document" at bounding box center [1189, 465] width 117 height 14
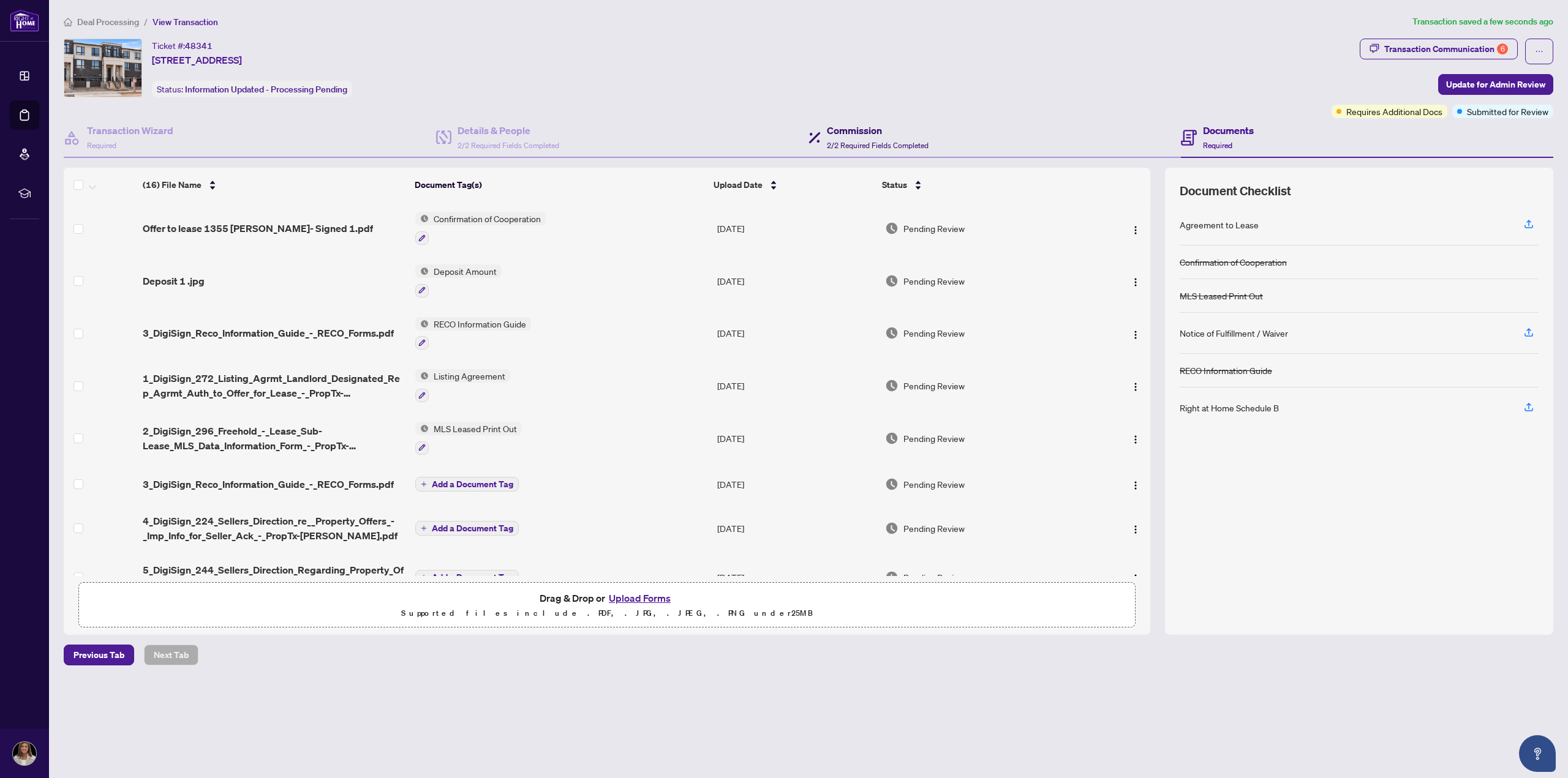
click at [851, 130] on h4 "Commission" at bounding box center [877, 130] width 102 height 15
